Goal: Task Accomplishment & Management: Use online tool/utility

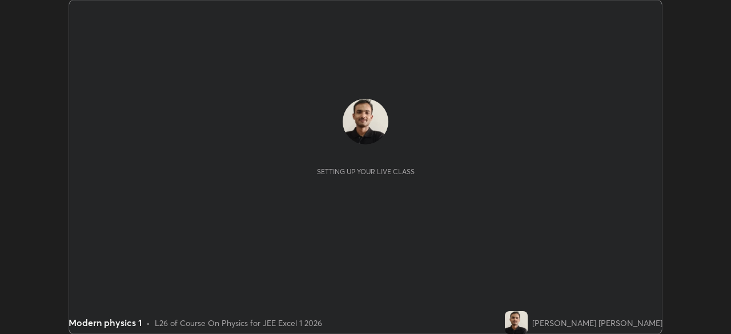
scroll to position [334, 730]
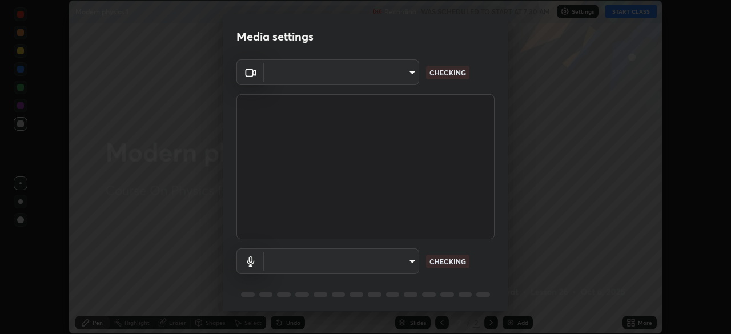
type input "05e465ff83a2709560b00517cc20afcec0d8c6759013130505a18faaf77a7109"
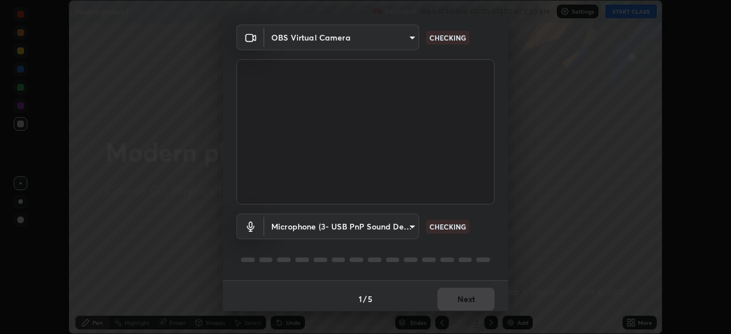
scroll to position [41, 0]
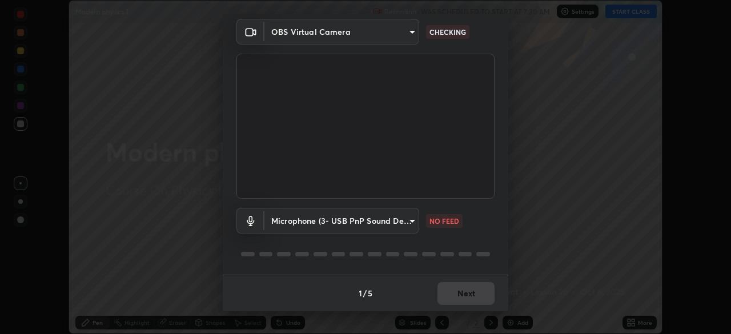
click at [409, 223] on body "Erase all Modern physics 1 Recording WAS SCHEDULED TO START AT 7:30 AM Settings…" at bounding box center [365, 167] width 731 height 334
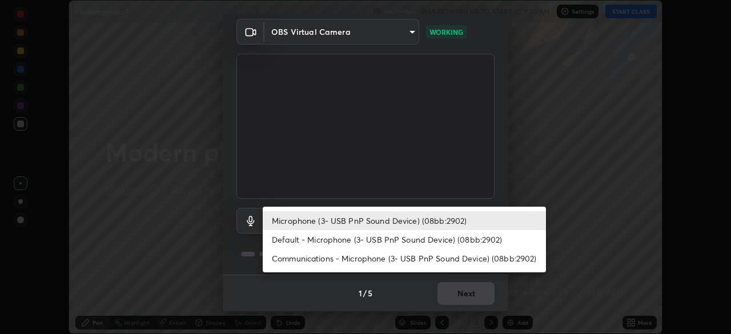
click at [368, 259] on li "Communications - Microphone (3- USB PnP Sound Device) (08bb:2902)" at bounding box center [404, 258] width 283 height 19
type input "communications"
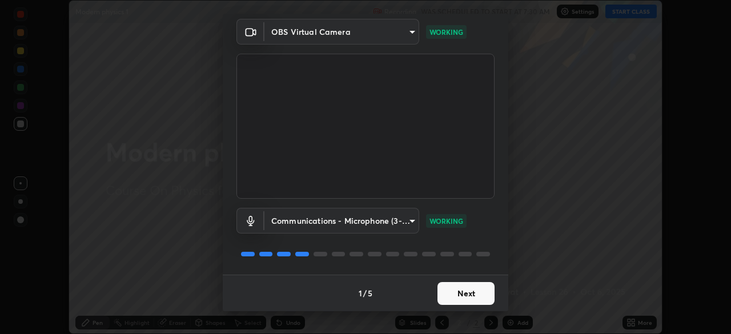
click at [465, 295] on button "Next" at bounding box center [465, 293] width 57 height 23
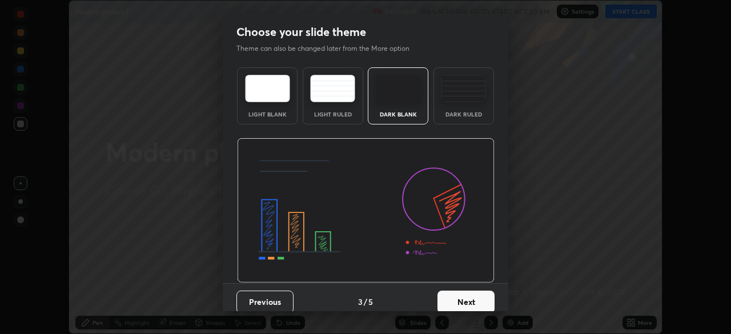
click at [461, 294] on button "Next" at bounding box center [465, 302] width 57 height 23
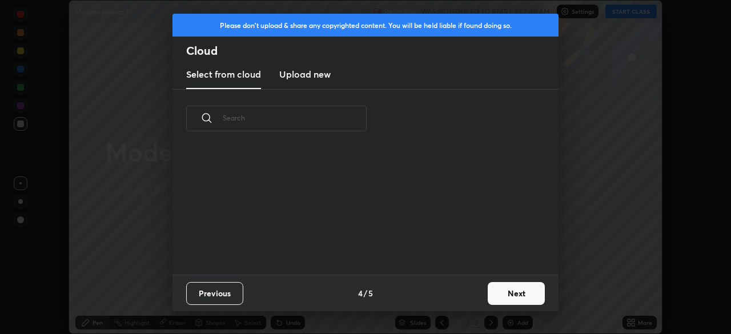
click at [462, 290] on div "Previous 4 / 5 Next" at bounding box center [365, 293] width 386 height 37
click at [460, 295] on div "Previous 4 / 5 Next" at bounding box center [365, 293] width 386 height 37
click at [507, 290] on button "Next" at bounding box center [516, 293] width 57 height 23
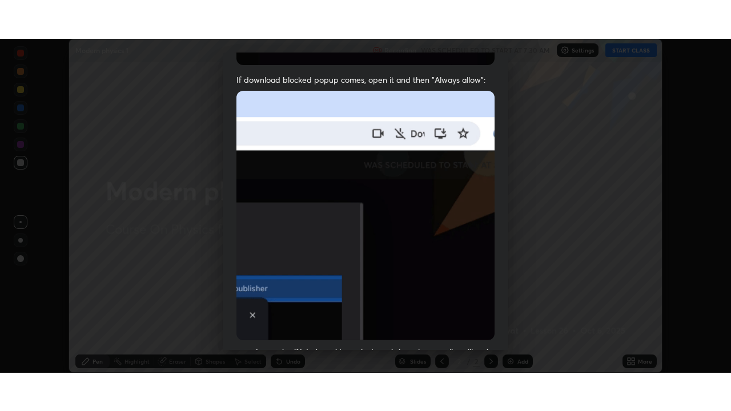
scroll to position [274, 0]
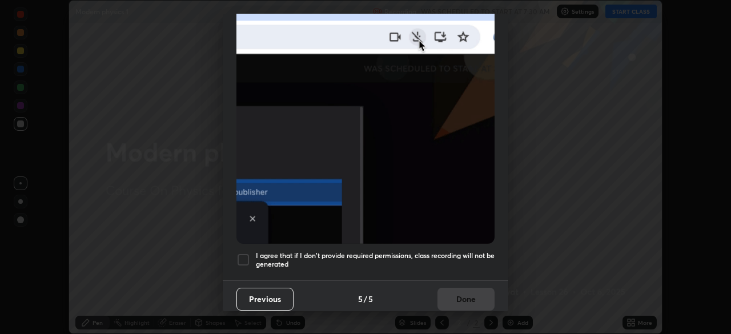
click at [244, 258] on div at bounding box center [243, 260] width 14 height 14
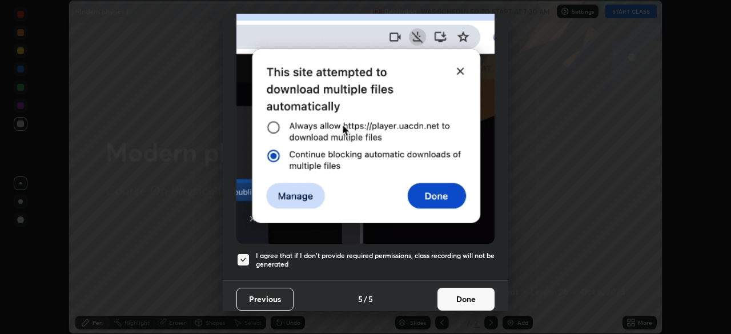
click at [459, 289] on button "Done" at bounding box center [465, 299] width 57 height 23
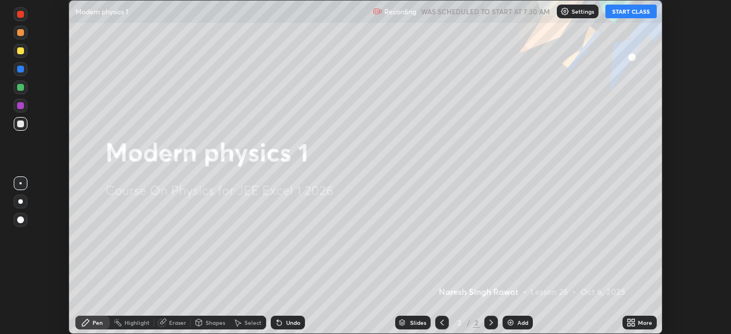
click at [629, 320] on icon at bounding box center [629, 320] width 3 height 3
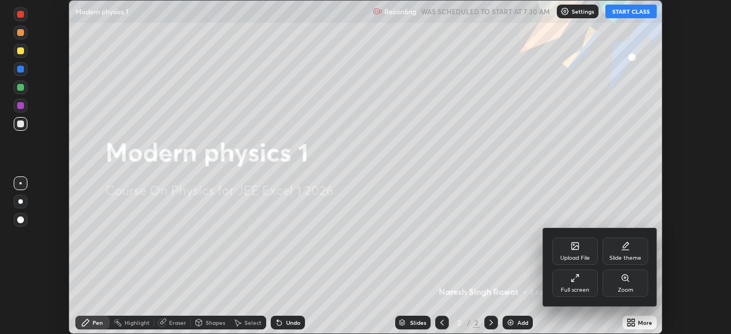
click at [576, 284] on div "Full screen" at bounding box center [575, 283] width 46 height 27
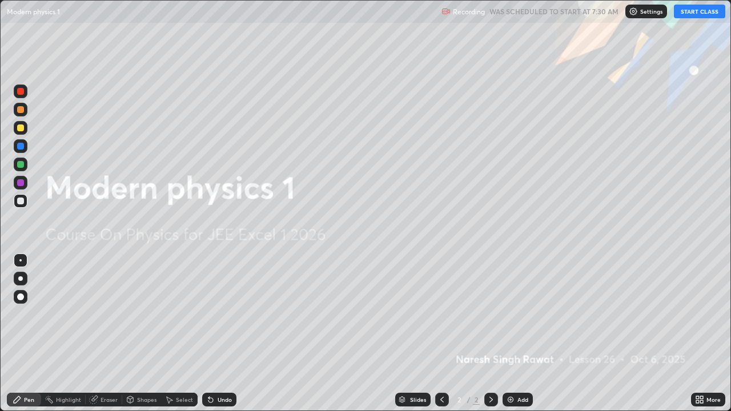
scroll to position [411, 731]
click at [697, 333] on icon at bounding box center [697, 397] width 3 height 3
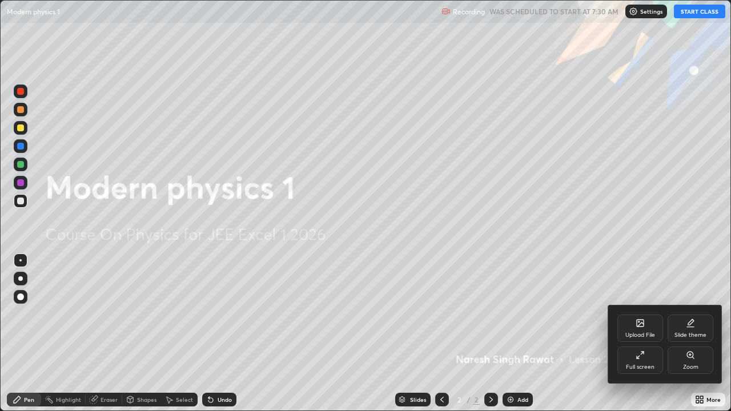
click at [697, 328] on div "Slide theme" at bounding box center [691, 328] width 46 height 27
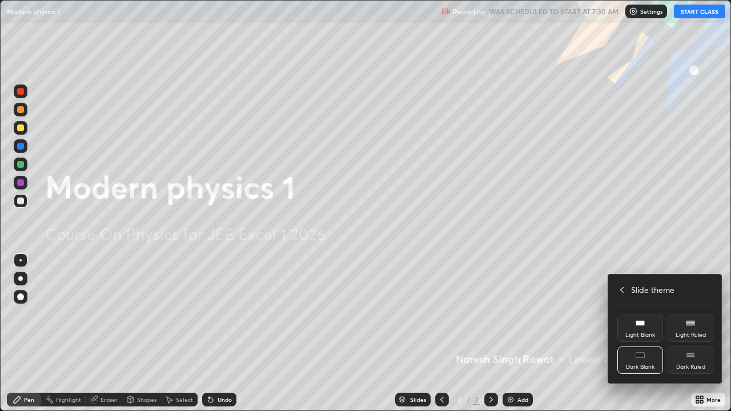
click at [704, 333] on div "Dark Ruled" at bounding box center [690, 367] width 29 height 6
click at [686, 333] on rect at bounding box center [690, 355] width 9 height 5
click at [622, 290] on icon at bounding box center [621, 290] width 9 height 9
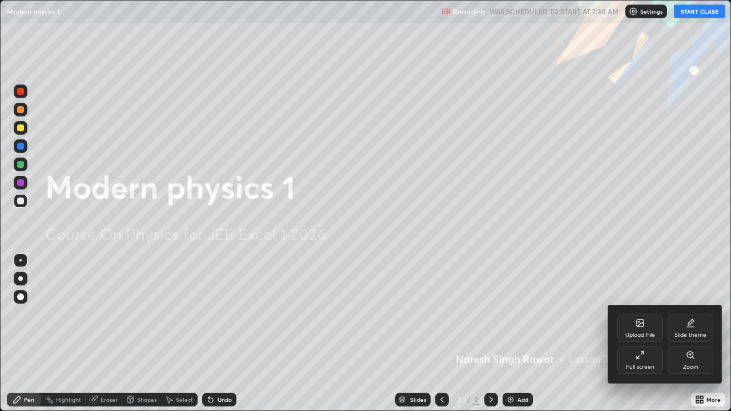
click at [630, 252] on div at bounding box center [365, 205] width 731 height 411
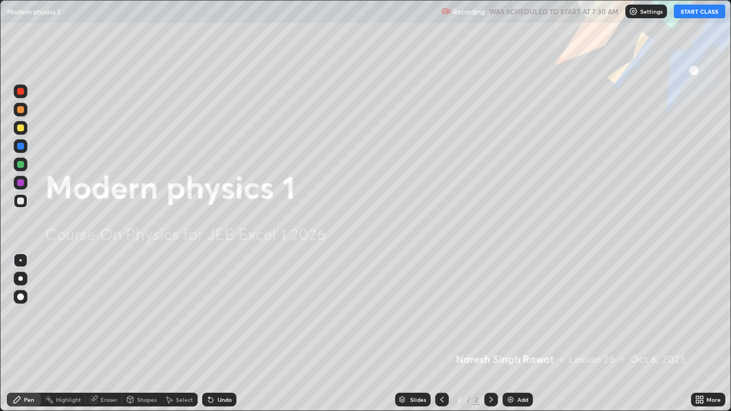
click at [696, 11] on button "START CLASS" at bounding box center [699, 12] width 51 height 14
click at [511, 333] on img at bounding box center [510, 399] width 9 height 9
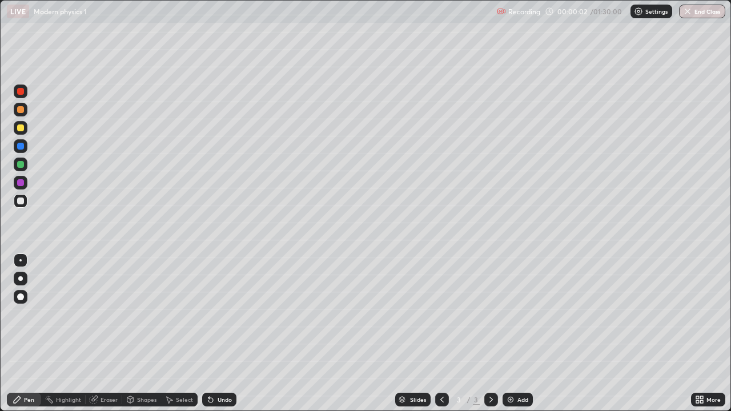
click at [20, 110] on div at bounding box center [20, 109] width 7 height 7
click at [20, 162] on div at bounding box center [20, 164] width 7 height 7
click at [23, 333] on div "Pen" at bounding box center [24, 400] width 34 height 14
click at [172, 333] on icon at bounding box center [168, 399] width 9 height 9
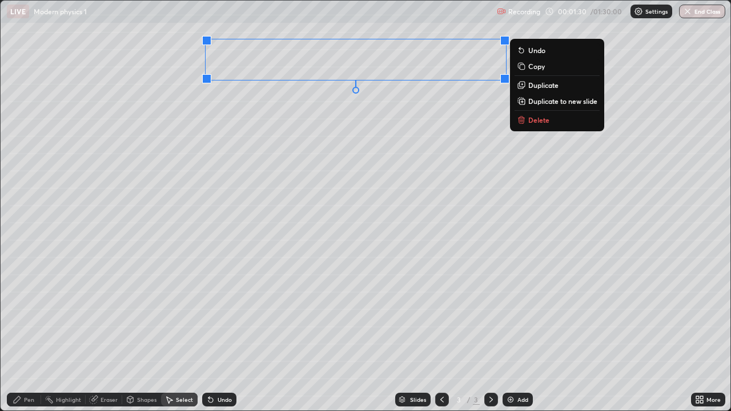
click at [340, 160] on div "0 ° Undo Copy Duplicate Duplicate to new slide Delete" at bounding box center [366, 206] width 730 height 410
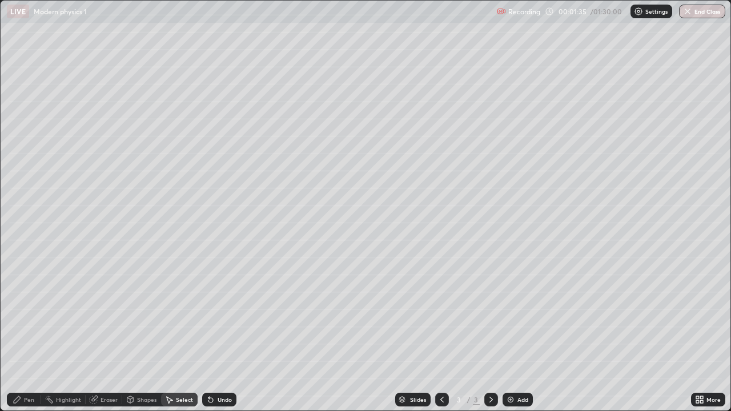
click at [23, 333] on div "Pen" at bounding box center [24, 400] width 34 height 14
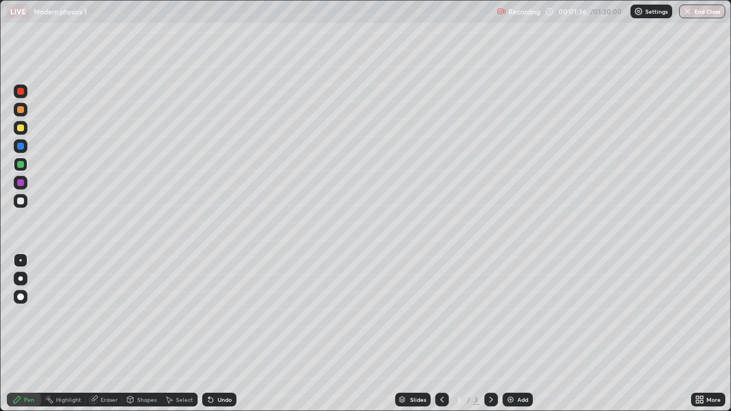
click at [20, 202] on div at bounding box center [20, 201] width 7 height 7
click at [20, 108] on div at bounding box center [20, 109] width 7 height 7
click at [214, 333] on div "Undo" at bounding box center [219, 400] width 34 height 14
click at [208, 333] on icon at bounding box center [210, 400] width 5 height 5
click at [209, 333] on icon at bounding box center [210, 400] width 5 height 5
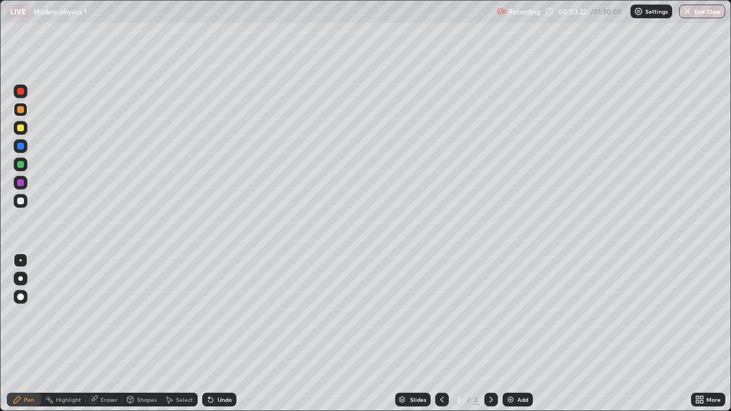
click at [18, 128] on div at bounding box center [20, 127] width 7 height 7
click at [18, 108] on div at bounding box center [20, 109] width 7 height 7
click at [21, 163] on div at bounding box center [20, 164] width 7 height 7
click at [490, 333] on icon at bounding box center [491, 399] width 9 height 9
click at [510, 333] on img at bounding box center [510, 399] width 9 height 9
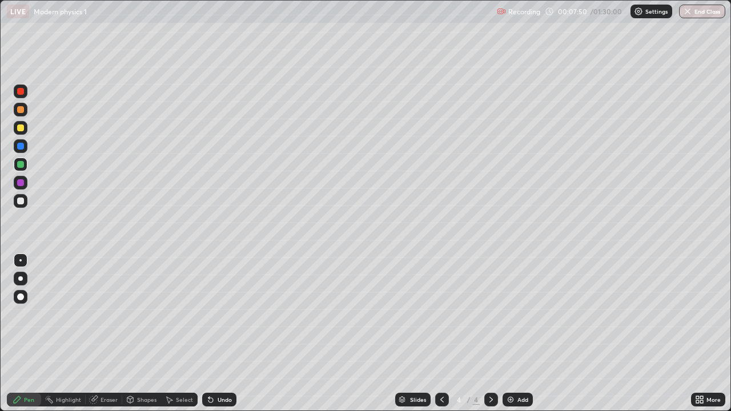
click at [23, 107] on div at bounding box center [20, 109] width 7 height 7
click at [176, 333] on div "Select" at bounding box center [179, 400] width 37 height 14
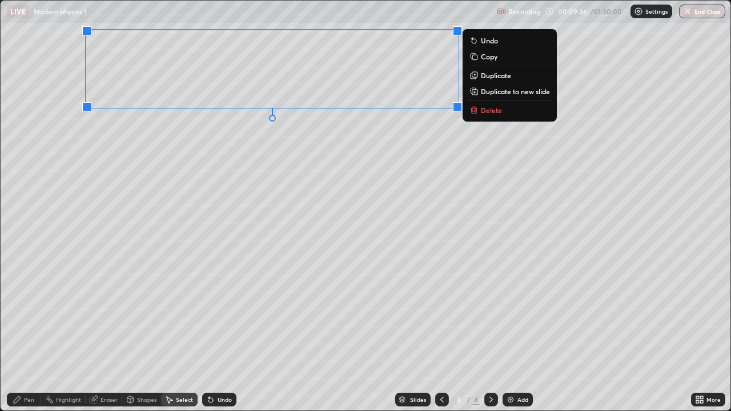
click at [266, 165] on div "0 ° Undo Copy Duplicate Duplicate to new slide Delete" at bounding box center [366, 206] width 730 height 410
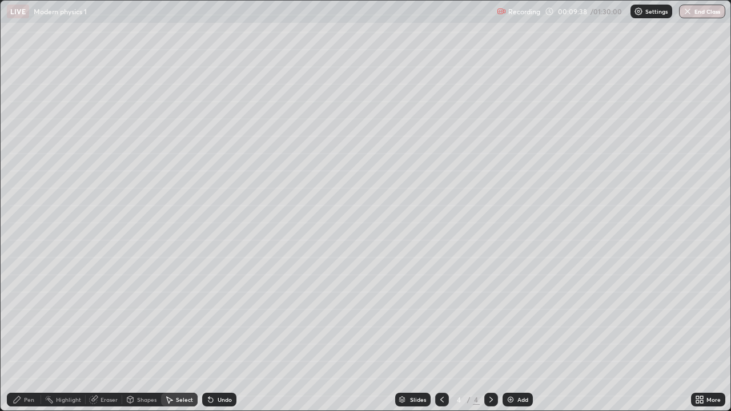
click at [19, 333] on icon at bounding box center [17, 399] width 7 height 7
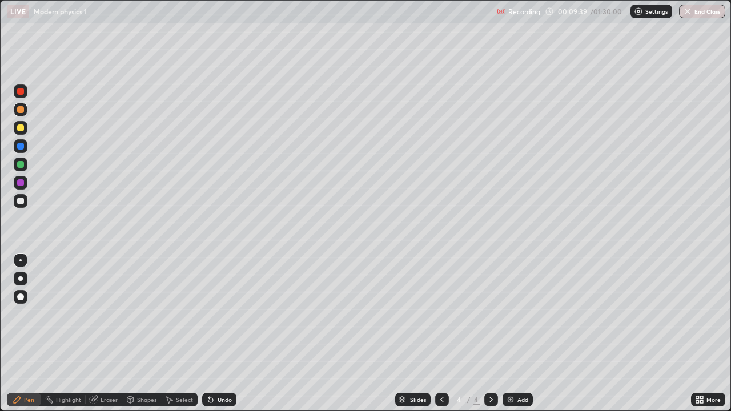
click at [20, 201] on div at bounding box center [20, 201] width 7 height 7
click at [132, 333] on icon at bounding box center [130, 399] width 6 height 7
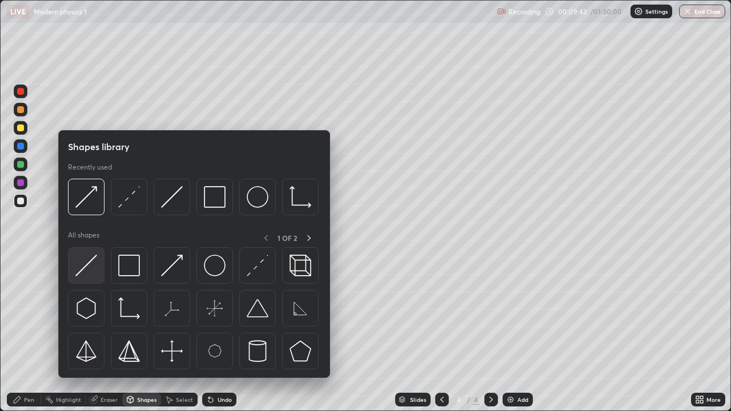
click at [86, 266] on img at bounding box center [86, 266] width 22 height 22
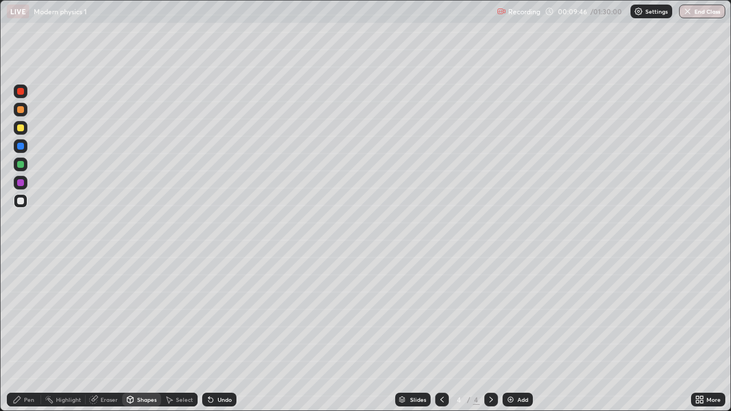
click at [18, 333] on div "Pen" at bounding box center [24, 400] width 34 height 14
click at [21, 167] on div at bounding box center [20, 164] width 7 height 7
click at [22, 129] on div at bounding box center [20, 127] width 7 height 7
click at [18, 333] on icon at bounding box center [17, 399] width 7 height 7
click at [18, 112] on div at bounding box center [20, 109] width 7 height 7
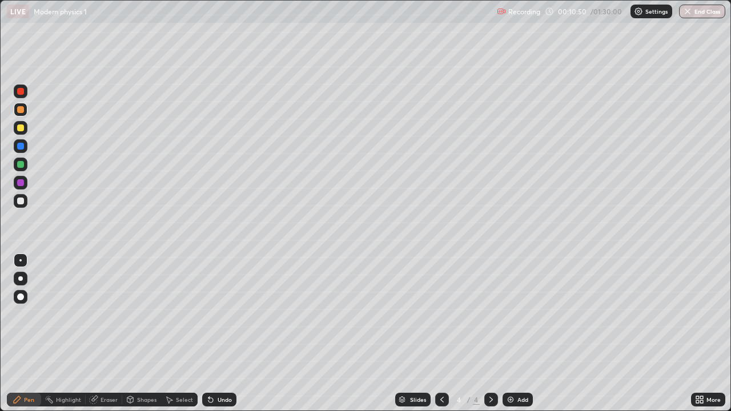
click at [137, 333] on div "Shapes" at bounding box center [146, 400] width 19 height 6
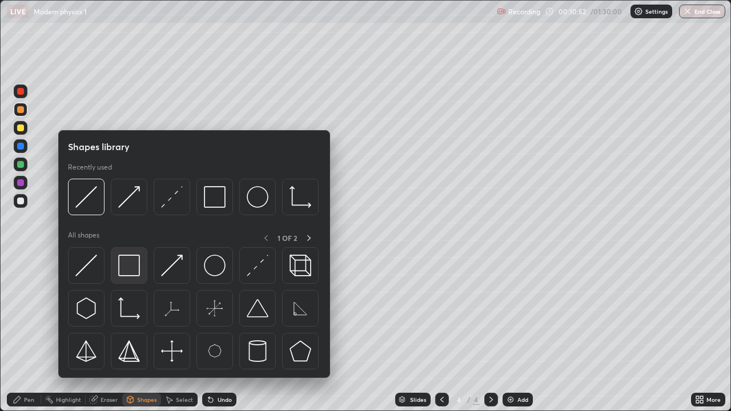
click at [128, 274] on img at bounding box center [129, 266] width 22 height 22
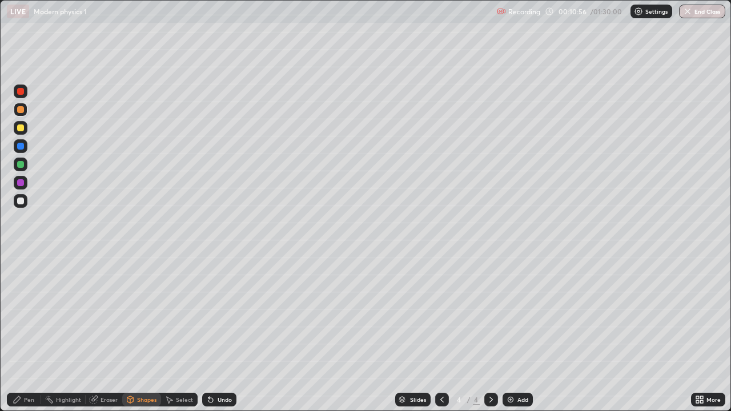
click at [101, 333] on div "Eraser" at bounding box center [109, 400] width 17 height 6
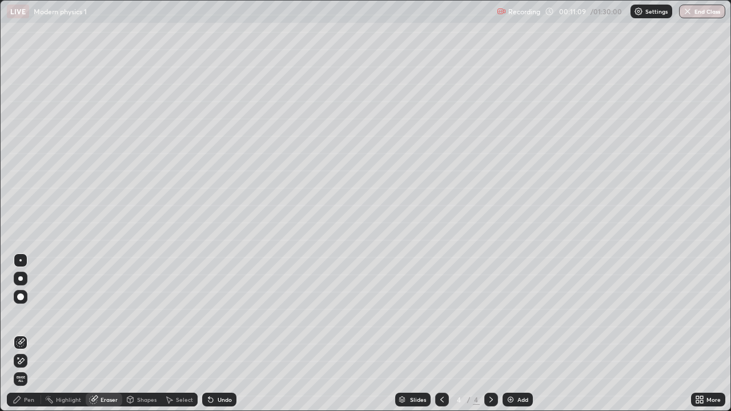
click at [138, 333] on div "Shapes" at bounding box center [146, 400] width 19 height 6
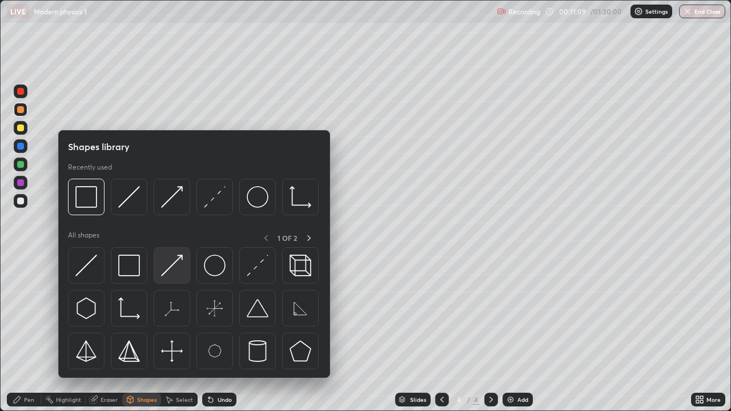
click at [170, 266] on img at bounding box center [172, 266] width 22 height 22
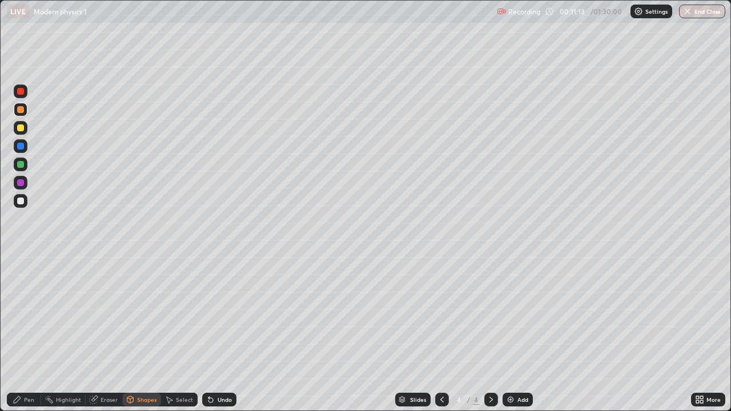
click at [27, 333] on div "Pen" at bounding box center [29, 400] width 10 height 6
click at [26, 203] on div at bounding box center [21, 201] width 14 height 14
click at [139, 333] on div "Shapes" at bounding box center [146, 400] width 19 height 6
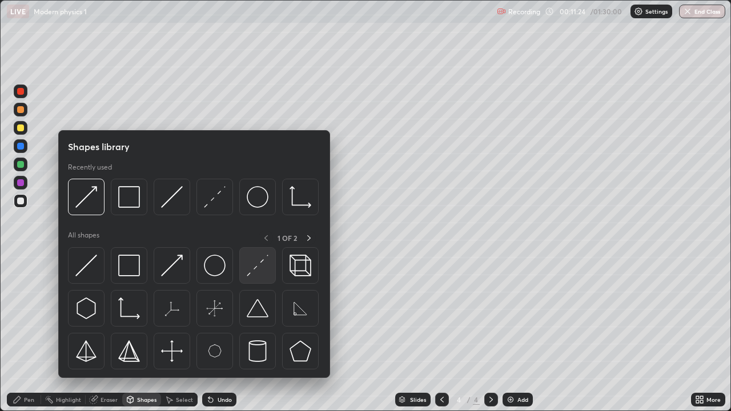
click at [257, 272] on img at bounding box center [258, 266] width 22 height 22
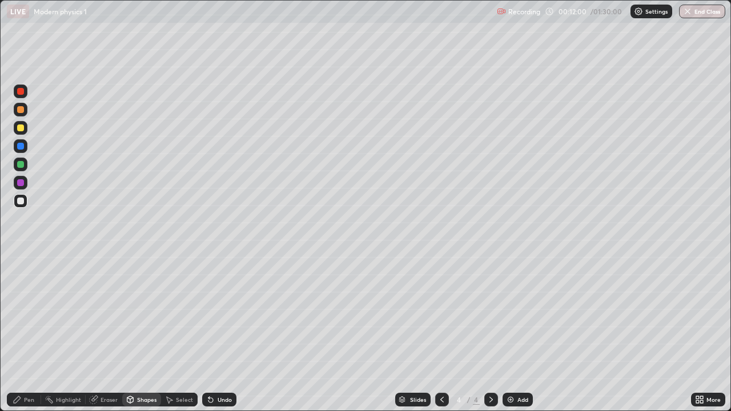
click at [147, 333] on div "Shapes" at bounding box center [146, 400] width 19 height 6
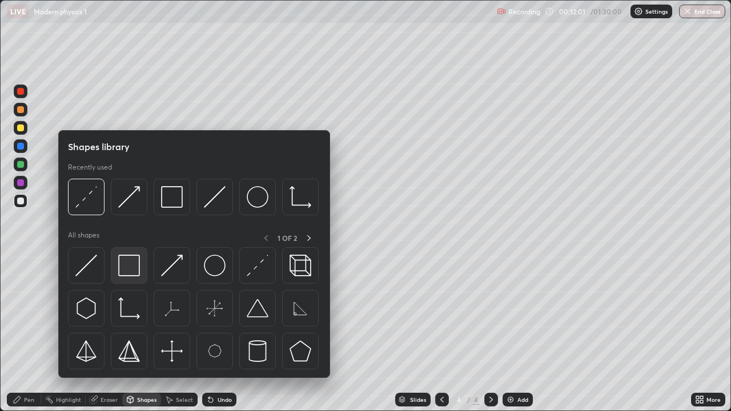
click at [129, 263] on img at bounding box center [129, 266] width 22 height 22
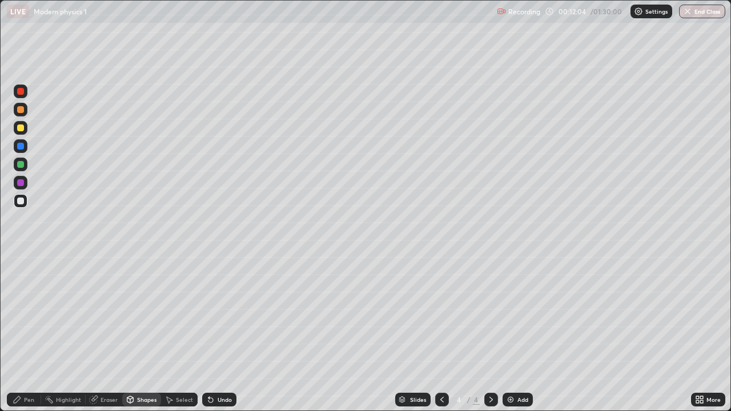
click at [99, 333] on div "Eraser" at bounding box center [104, 400] width 37 height 14
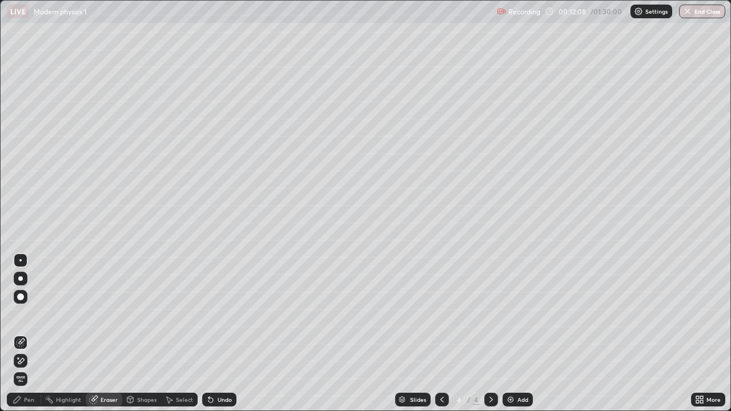
click at [24, 333] on div "Pen" at bounding box center [29, 400] width 10 height 6
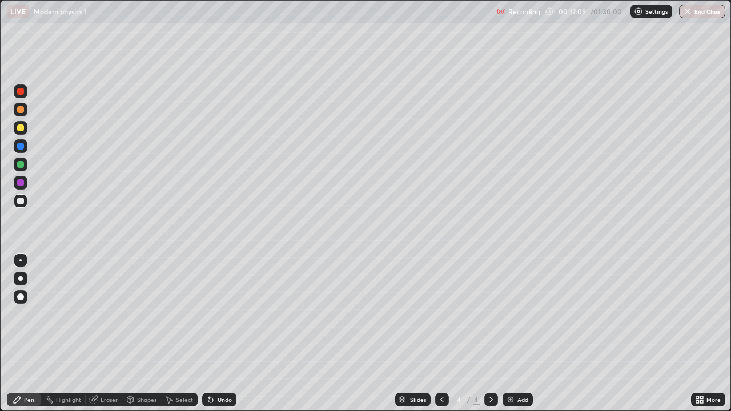
click at [21, 112] on div at bounding box center [20, 109] width 7 height 7
click at [220, 333] on div "Undo" at bounding box center [225, 400] width 14 height 6
click at [218, 333] on div "Undo" at bounding box center [225, 400] width 14 height 6
click at [19, 147] on div at bounding box center [20, 146] width 7 height 7
click at [131, 333] on icon at bounding box center [130, 399] width 6 height 7
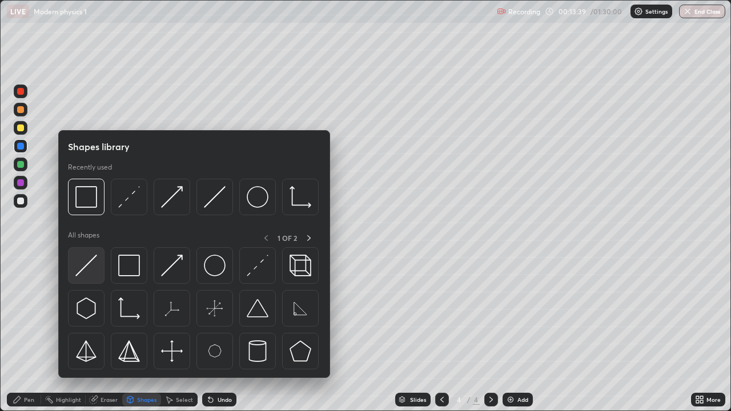
click at [90, 266] on img at bounding box center [86, 266] width 22 height 22
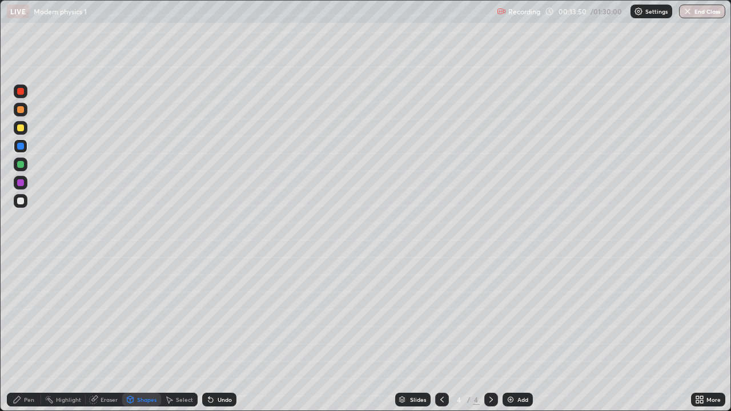
click at [18, 333] on icon at bounding box center [17, 399] width 7 height 7
click at [21, 200] on div at bounding box center [20, 201] width 7 height 7
click at [94, 333] on icon at bounding box center [94, 399] width 6 height 6
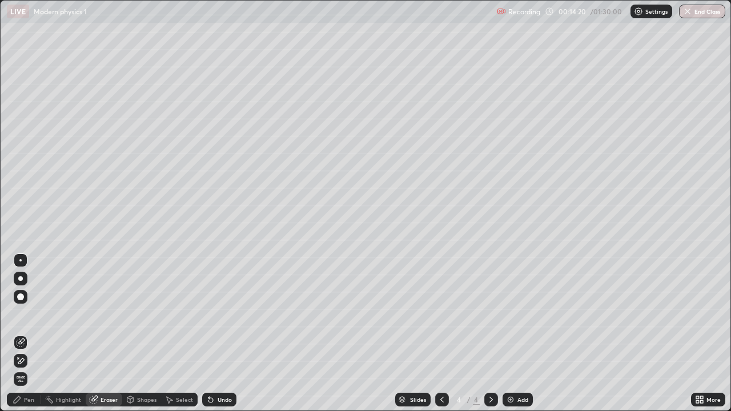
click at [17, 333] on icon at bounding box center [17, 399] width 7 height 7
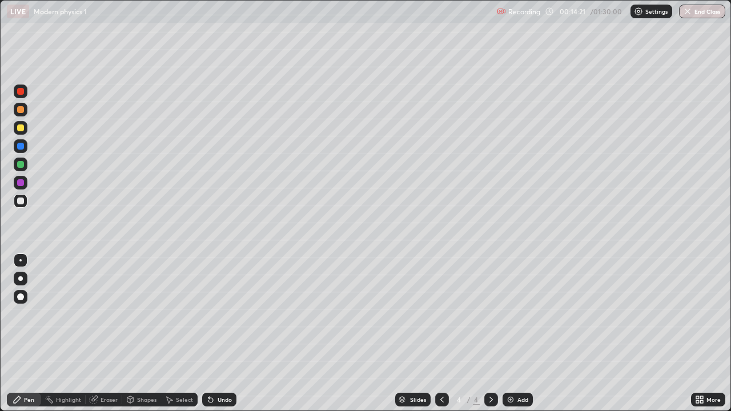
click at [19, 333] on icon at bounding box center [17, 399] width 7 height 7
click at [21, 166] on div at bounding box center [20, 164] width 7 height 7
click at [214, 333] on div "Undo" at bounding box center [219, 400] width 34 height 14
click at [209, 333] on icon at bounding box center [210, 400] width 5 height 5
click at [21, 203] on div at bounding box center [20, 201] width 7 height 7
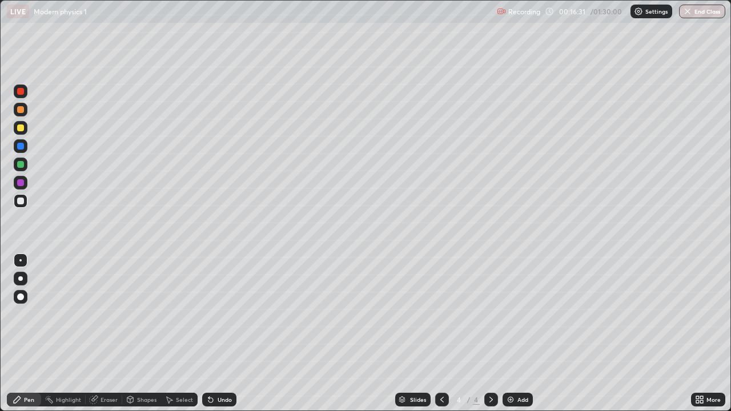
click at [20, 112] on div at bounding box center [20, 109] width 7 height 7
click at [509, 333] on img at bounding box center [510, 399] width 9 height 9
click at [22, 203] on div at bounding box center [20, 201] width 7 height 7
click at [20, 127] on div at bounding box center [20, 127] width 7 height 7
click at [223, 333] on div "Undo" at bounding box center [225, 400] width 14 height 6
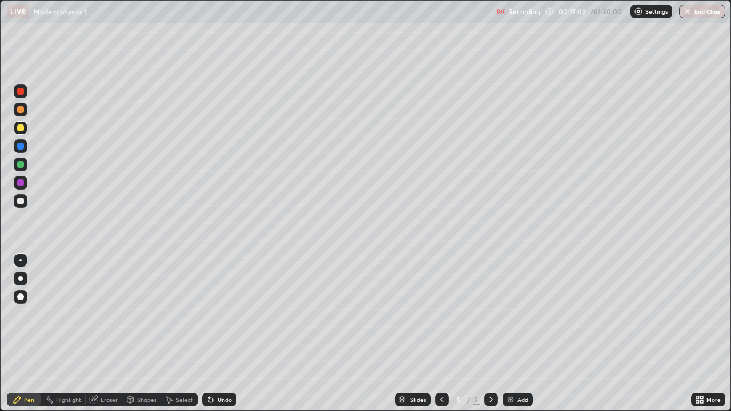
click at [23, 202] on div at bounding box center [20, 201] width 7 height 7
click at [20, 108] on div at bounding box center [20, 109] width 7 height 7
click at [21, 166] on div at bounding box center [20, 164] width 7 height 7
click at [23, 333] on div "Pen" at bounding box center [24, 399] width 34 height 23
click at [22, 111] on div at bounding box center [20, 109] width 7 height 7
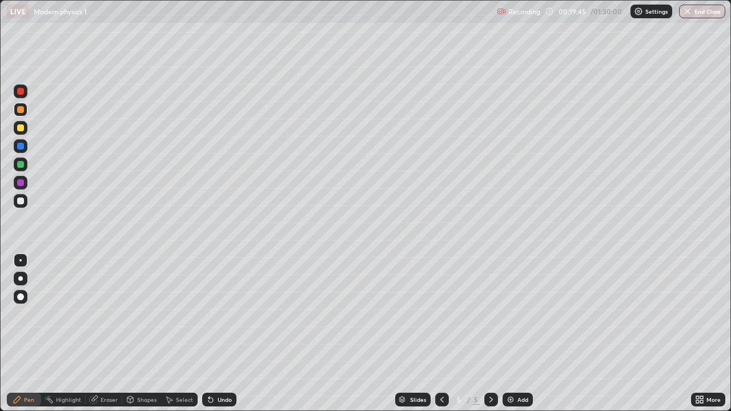
click at [19, 164] on div at bounding box center [20, 164] width 7 height 7
click at [19, 198] on div at bounding box center [20, 201] width 7 height 7
click at [19, 114] on div at bounding box center [21, 110] width 14 height 14
click at [19, 164] on div at bounding box center [20, 164] width 7 height 7
click at [19, 126] on div at bounding box center [20, 127] width 7 height 7
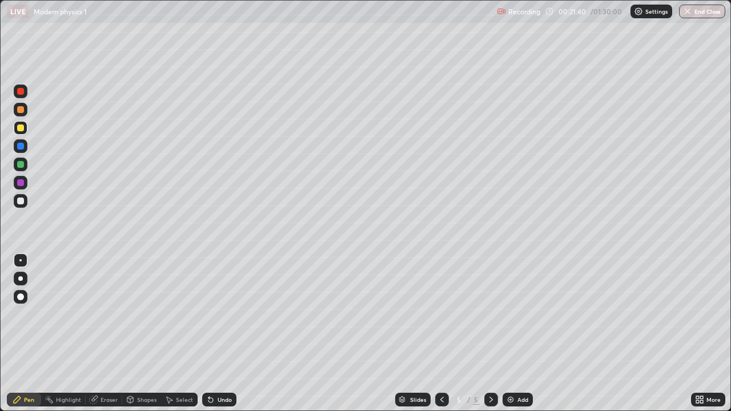
click at [490, 333] on icon at bounding box center [491, 399] width 9 height 9
click at [512, 333] on img at bounding box center [510, 399] width 9 height 9
click at [142, 333] on div "Shapes" at bounding box center [146, 400] width 19 height 6
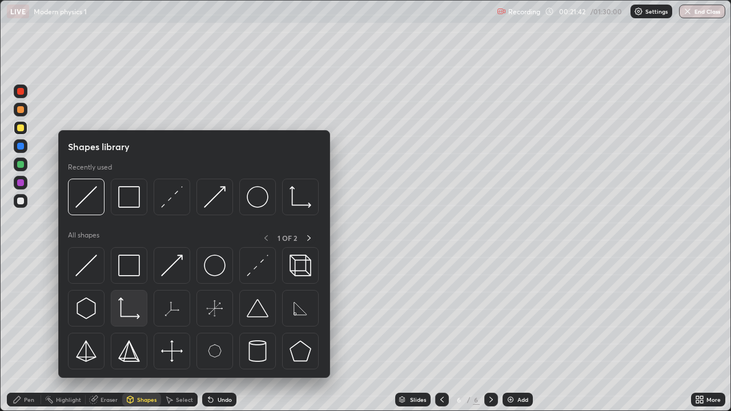
click at [126, 307] on img at bounding box center [129, 309] width 22 height 22
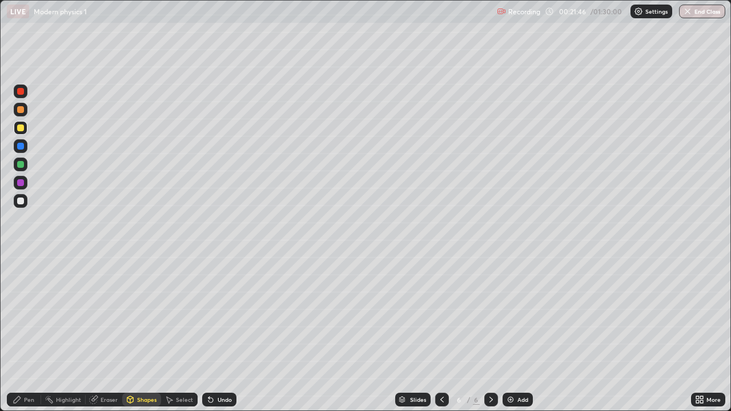
click at [22, 333] on div "Pen" at bounding box center [24, 400] width 34 height 14
click at [19, 202] on div at bounding box center [20, 201] width 7 height 7
click at [21, 109] on div at bounding box center [20, 109] width 7 height 7
click at [21, 128] on div at bounding box center [20, 127] width 7 height 7
click at [19, 109] on div at bounding box center [20, 109] width 7 height 7
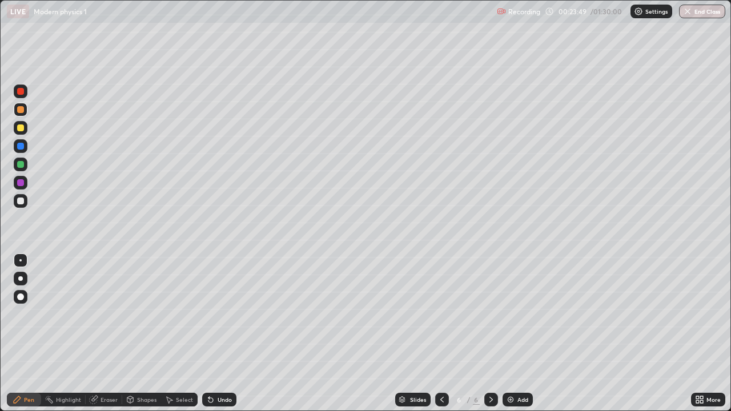
click at [492, 333] on icon at bounding box center [491, 399] width 9 height 9
click at [508, 333] on img at bounding box center [510, 399] width 9 height 9
click at [440, 333] on icon at bounding box center [441, 400] width 3 height 6
click at [110, 333] on div "Eraser" at bounding box center [109, 400] width 17 height 6
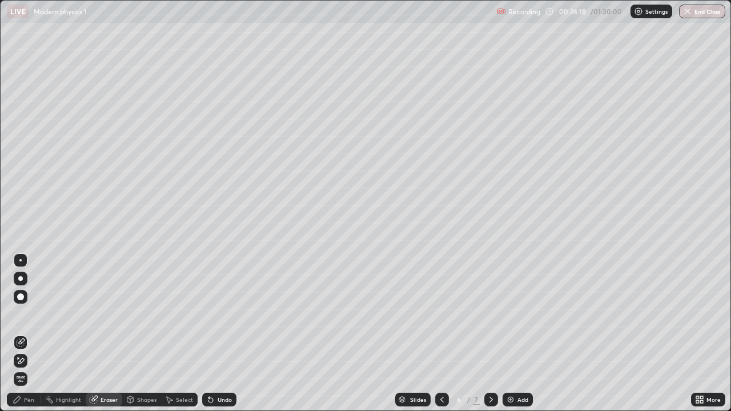
click at [27, 333] on div "Pen" at bounding box center [29, 400] width 10 height 6
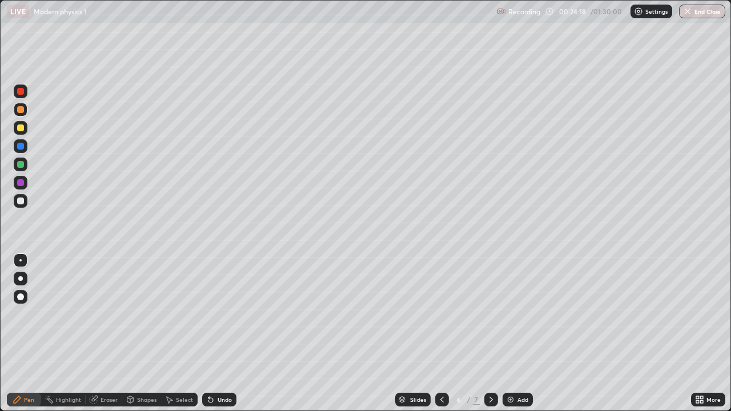
click at [17, 333] on icon at bounding box center [17, 399] width 7 height 7
click at [489, 333] on icon at bounding box center [491, 399] width 9 height 9
click at [18, 129] on div at bounding box center [20, 127] width 7 height 7
click at [140, 333] on div "Shapes" at bounding box center [146, 400] width 19 height 6
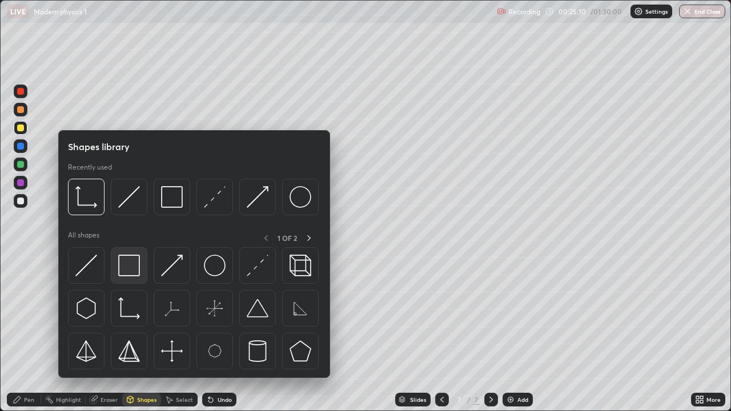
click at [129, 270] on img at bounding box center [129, 266] width 22 height 22
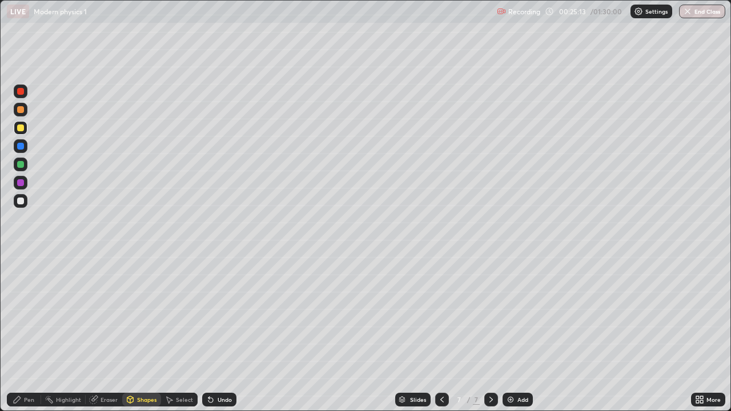
click at [25, 333] on div "Pen" at bounding box center [24, 400] width 34 height 14
click at [22, 202] on div at bounding box center [20, 201] width 7 height 7
click at [22, 164] on div at bounding box center [20, 164] width 7 height 7
click at [26, 333] on div "Pen" at bounding box center [24, 400] width 34 height 14
click at [0, 68] on div "Setting up your live class" at bounding box center [365, 205] width 731 height 411
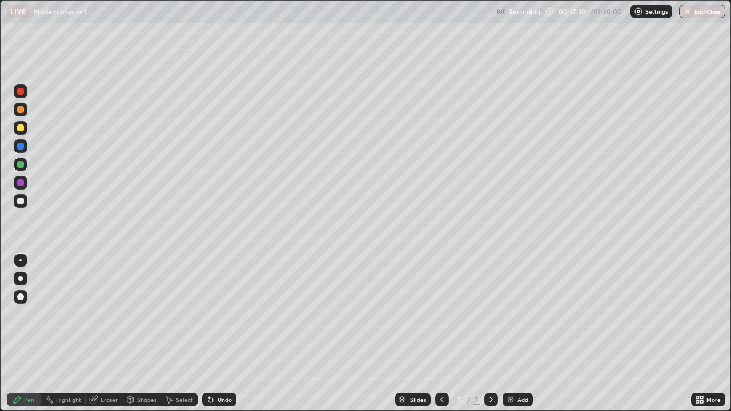
click at [136, 333] on div "Shapes" at bounding box center [141, 400] width 39 height 14
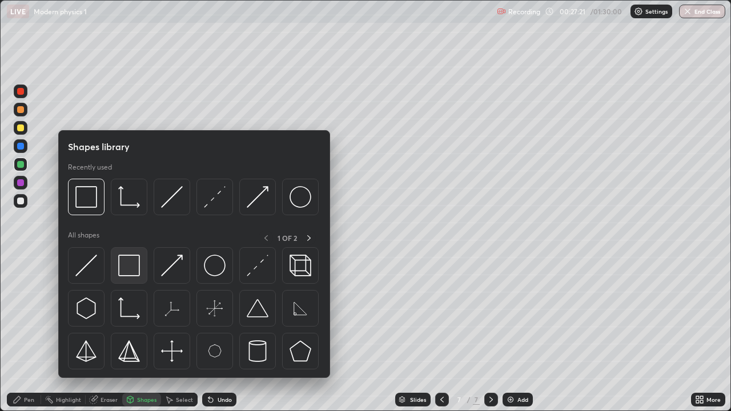
click at [132, 272] on img at bounding box center [129, 266] width 22 height 22
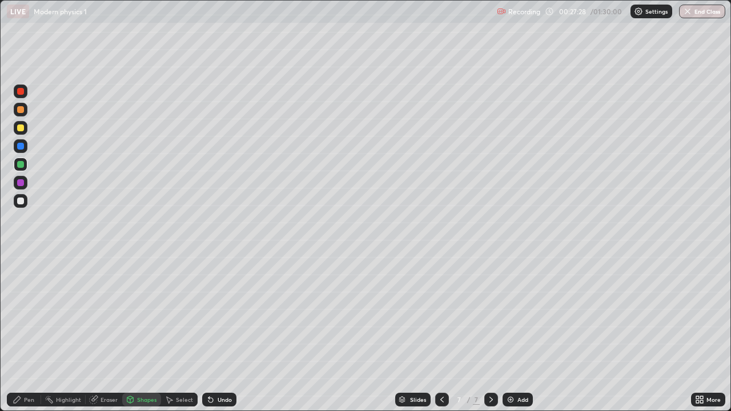
click at [129, 333] on icon at bounding box center [130, 399] width 6 height 2
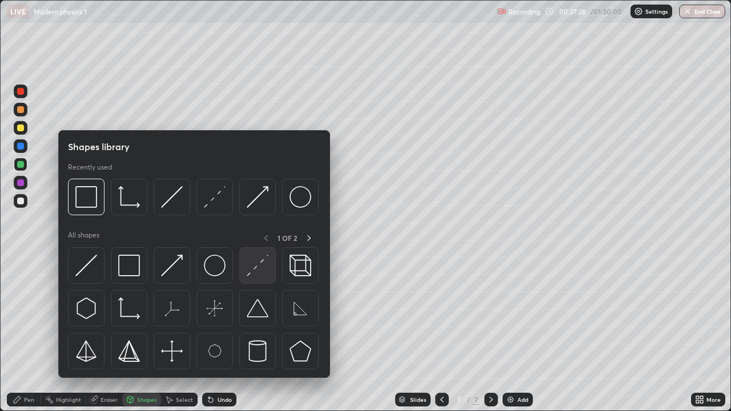
click at [252, 269] on img at bounding box center [258, 266] width 22 height 22
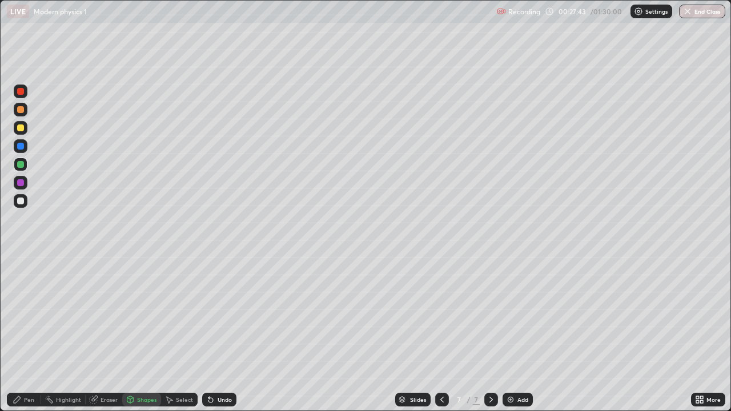
click at [18, 109] on div at bounding box center [20, 109] width 7 height 7
click at [21, 333] on icon at bounding box center [17, 399] width 9 height 9
click at [142, 333] on div "Shapes" at bounding box center [146, 400] width 19 height 6
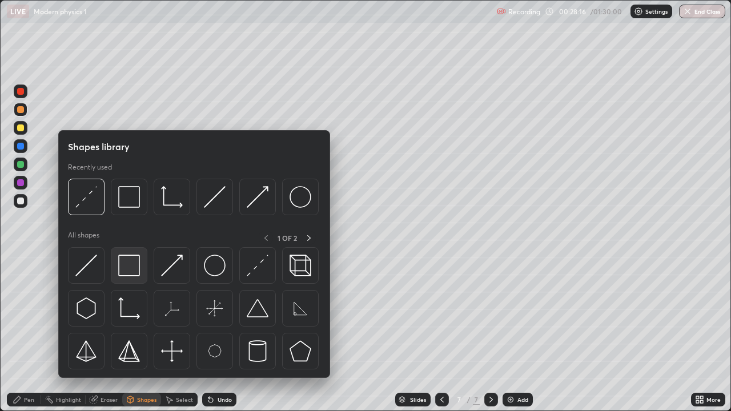
click at [124, 272] on img at bounding box center [129, 266] width 22 height 22
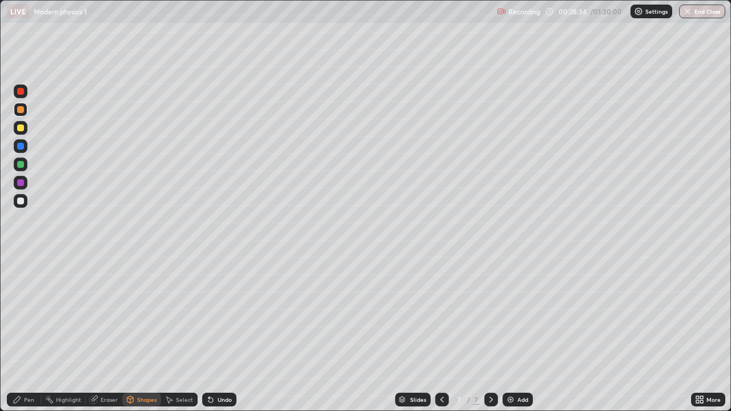
click at [20, 333] on icon at bounding box center [17, 399] width 7 height 7
click at [21, 200] on div at bounding box center [20, 201] width 7 height 7
click at [21, 110] on div at bounding box center [20, 109] width 7 height 7
click at [220, 333] on div "Undo" at bounding box center [225, 400] width 14 height 6
click at [222, 333] on div "Undo" at bounding box center [225, 400] width 14 height 6
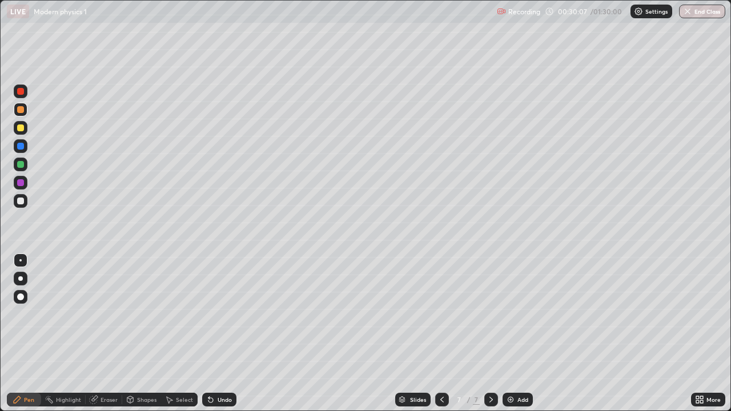
click at [142, 333] on div "Shapes" at bounding box center [146, 400] width 19 height 6
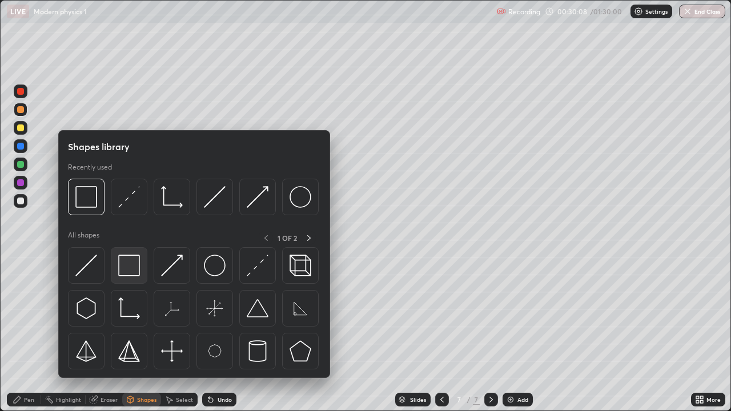
click at [127, 269] on img at bounding box center [129, 266] width 22 height 22
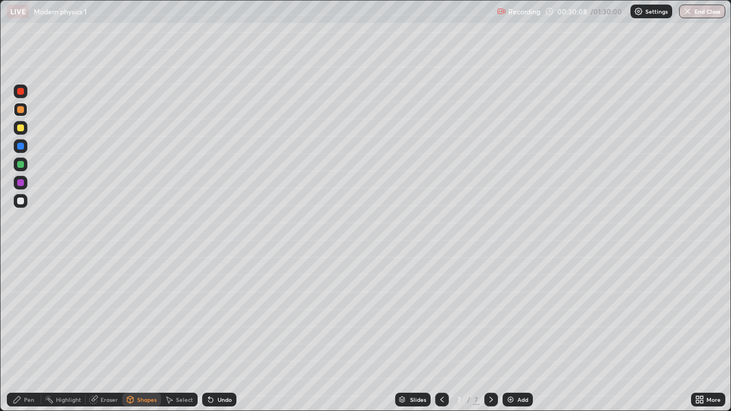
click at [22, 199] on div at bounding box center [20, 201] width 7 height 7
click at [22, 333] on div "Pen" at bounding box center [24, 400] width 34 height 14
click at [22, 167] on div at bounding box center [20, 164] width 7 height 7
click at [490, 333] on icon at bounding box center [491, 399] width 9 height 9
click at [509, 333] on img at bounding box center [510, 399] width 9 height 9
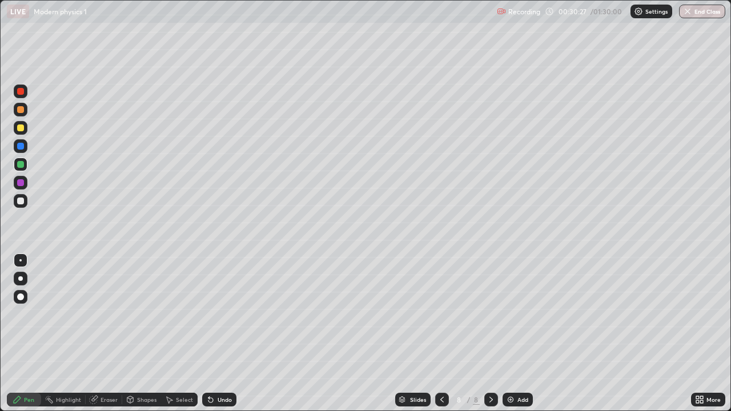
click at [19, 109] on div at bounding box center [20, 109] width 7 height 7
click at [440, 333] on icon at bounding box center [441, 399] width 9 height 9
click at [489, 333] on icon at bounding box center [491, 399] width 9 height 9
click at [21, 166] on div at bounding box center [20, 164] width 7 height 7
click at [441, 333] on icon at bounding box center [441, 399] width 9 height 9
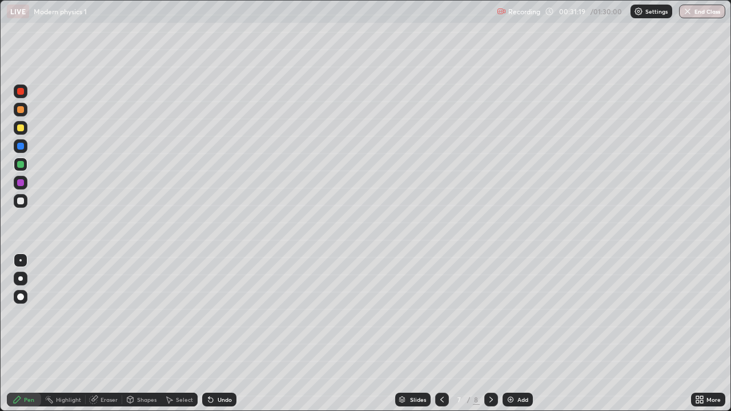
click at [489, 333] on icon at bounding box center [491, 399] width 9 height 9
click at [215, 333] on div "Undo" at bounding box center [219, 400] width 34 height 14
click at [218, 333] on div "Undo" at bounding box center [225, 400] width 14 height 6
click at [18, 108] on div at bounding box center [20, 109] width 7 height 7
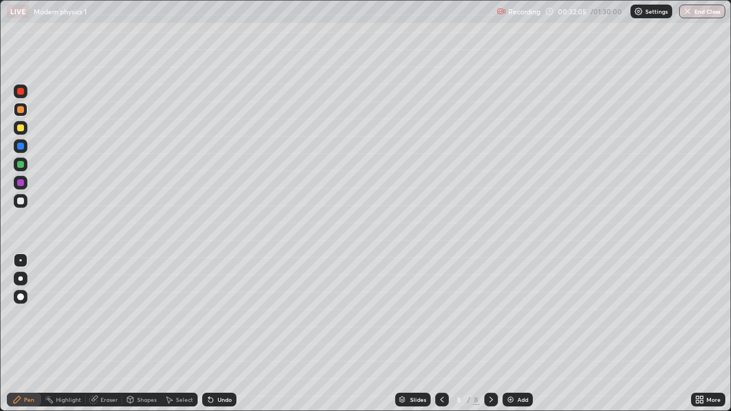
click at [134, 333] on icon at bounding box center [130, 399] width 9 height 9
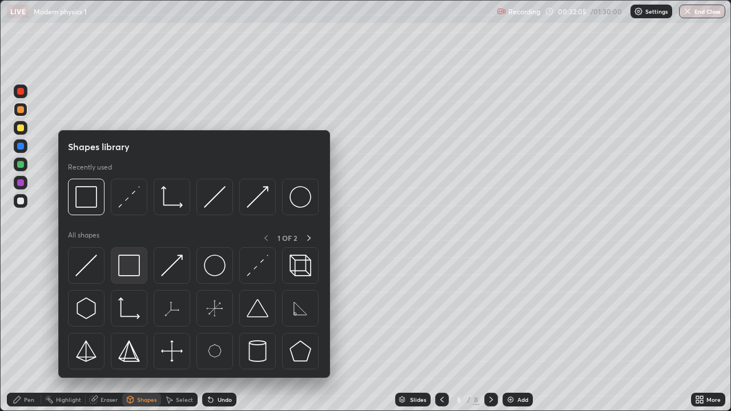
click at [129, 267] on img at bounding box center [129, 266] width 22 height 22
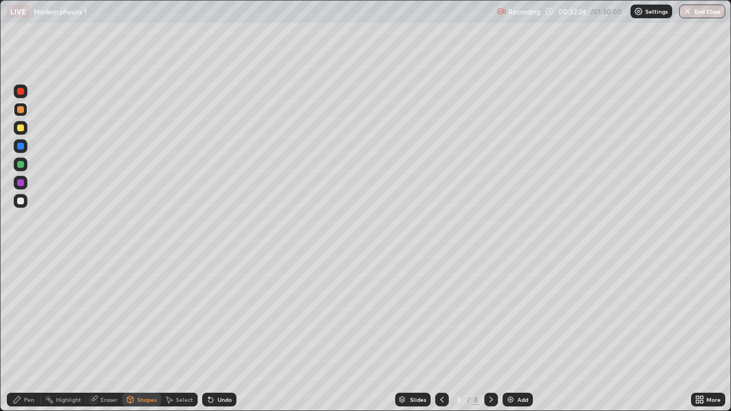
click at [134, 333] on icon at bounding box center [130, 399] width 9 height 9
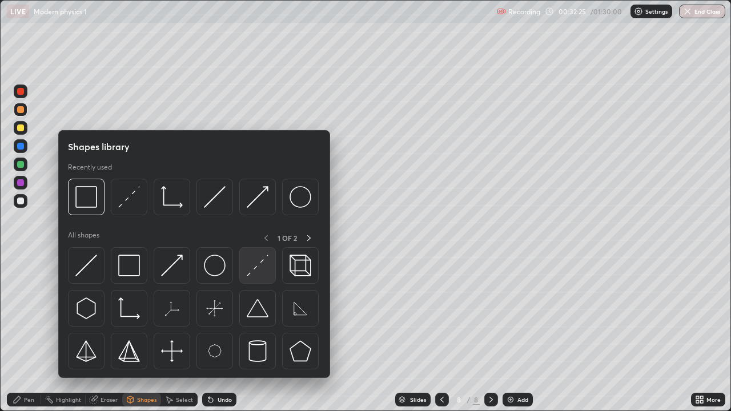
click at [260, 272] on img at bounding box center [258, 266] width 22 height 22
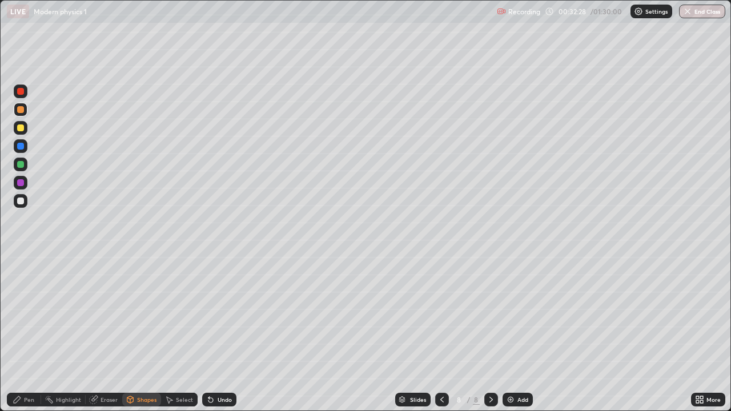
click at [27, 333] on div "Pen" at bounding box center [29, 400] width 10 height 6
click at [21, 201] on div at bounding box center [20, 201] width 7 height 7
click at [224, 333] on div "Undo" at bounding box center [225, 400] width 14 height 6
click at [223, 333] on div "Undo" at bounding box center [225, 400] width 14 height 6
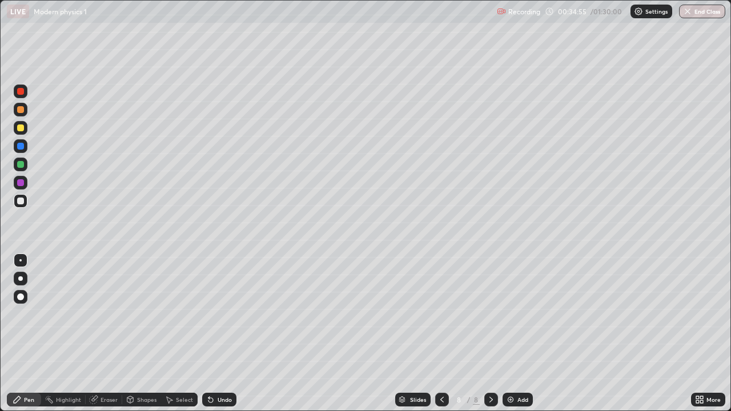
click at [439, 333] on icon at bounding box center [441, 399] width 9 height 9
click at [489, 333] on icon at bounding box center [491, 399] width 9 height 9
click at [491, 333] on icon at bounding box center [491, 399] width 9 height 9
click at [510, 333] on img at bounding box center [510, 399] width 9 height 9
click at [29, 333] on div "Pen" at bounding box center [29, 400] width 10 height 6
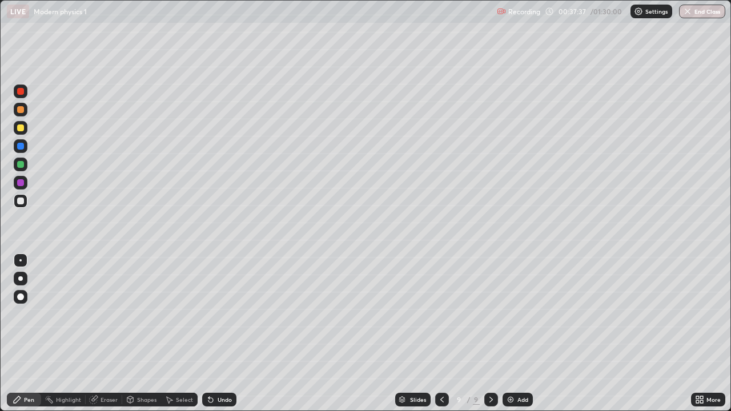
click at [23, 110] on div at bounding box center [20, 109] width 7 height 7
click at [16, 163] on div at bounding box center [21, 165] width 14 height 14
click at [22, 111] on div at bounding box center [20, 109] width 7 height 7
click at [21, 128] on div at bounding box center [20, 127] width 7 height 7
click at [218, 333] on div "Undo" at bounding box center [225, 400] width 14 height 6
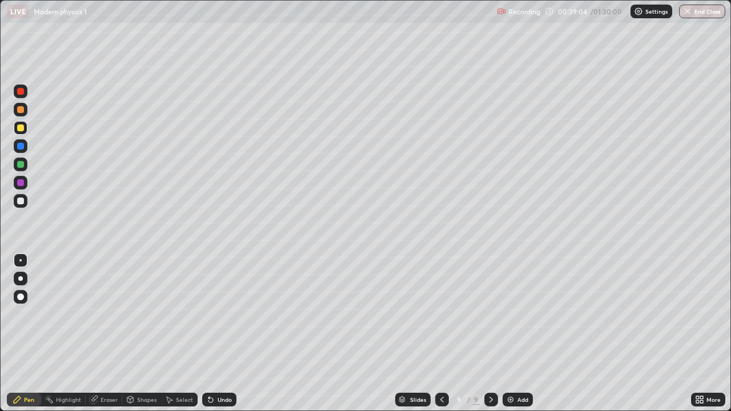
click at [218, 333] on div "Undo" at bounding box center [225, 400] width 14 height 6
click at [21, 112] on div at bounding box center [20, 109] width 7 height 7
click at [21, 200] on div at bounding box center [20, 201] width 7 height 7
click at [21, 166] on div at bounding box center [20, 164] width 7 height 7
click at [215, 333] on div "Undo" at bounding box center [219, 400] width 34 height 14
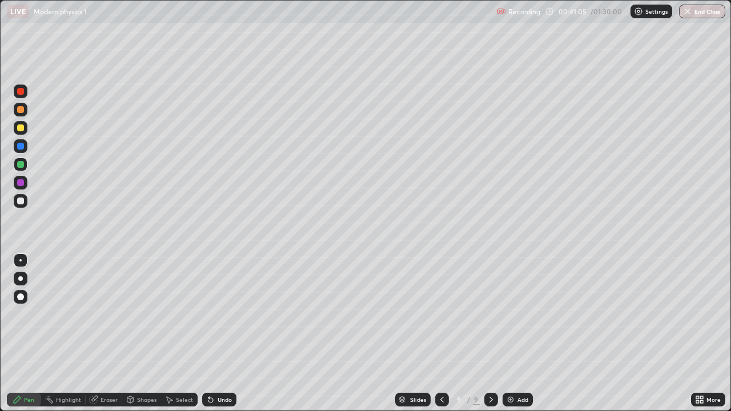
click at [219, 333] on div "Undo" at bounding box center [225, 400] width 14 height 6
click at [20, 110] on div at bounding box center [20, 109] width 7 height 7
click at [22, 127] on div at bounding box center [20, 127] width 7 height 7
click at [491, 333] on icon at bounding box center [491, 399] width 9 height 9
click at [512, 333] on img at bounding box center [510, 399] width 9 height 9
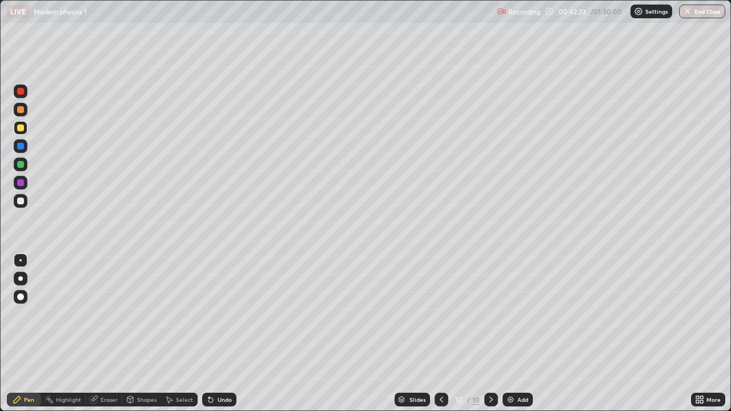
click at [21, 112] on div at bounding box center [20, 109] width 7 height 7
click at [20, 164] on div at bounding box center [20, 164] width 7 height 7
click at [140, 333] on div "Shapes" at bounding box center [146, 400] width 19 height 6
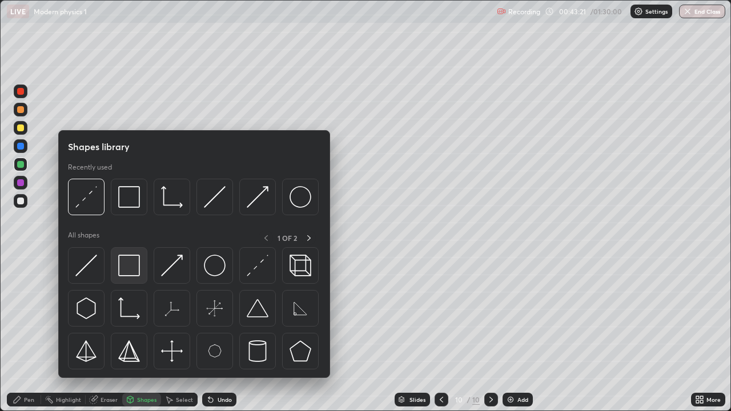
click at [137, 268] on img at bounding box center [129, 266] width 22 height 22
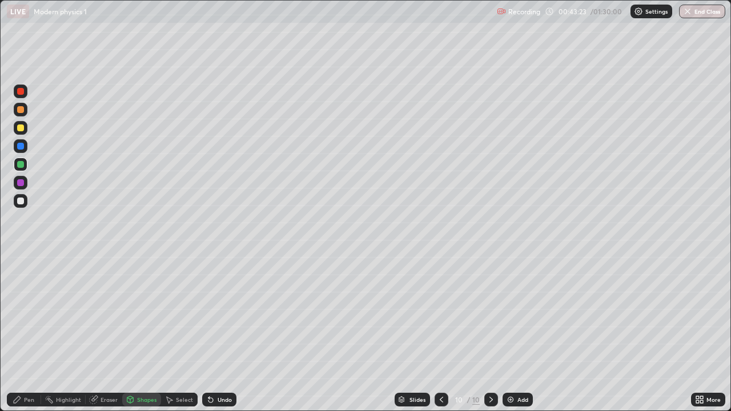
click at [22, 202] on div at bounding box center [20, 201] width 7 height 7
click at [24, 333] on div "Pen" at bounding box center [29, 400] width 10 height 6
click at [19, 111] on div at bounding box center [20, 109] width 7 height 7
click at [133, 333] on icon at bounding box center [130, 399] width 9 height 9
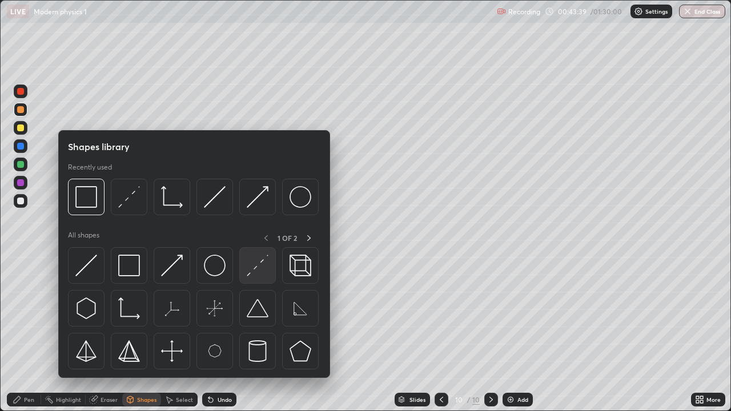
click at [254, 272] on img at bounding box center [258, 266] width 22 height 22
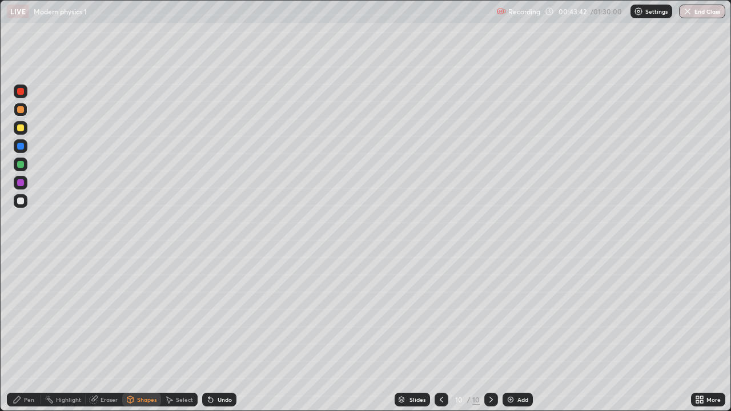
click at [24, 333] on div "Pen" at bounding box center [29, 400] width 10 height 6
click at [21, 201] on div at bounding box center [20, 201] width 7 height 7
click at [20, 107] on div at bounding box center [20, 109] width 7 height 7
click at [19, 128] on div at bounding box center [20, 127] width 7 height 7
click at [440, 333] on icon at bounding box center [441, 399] width 9 height 9
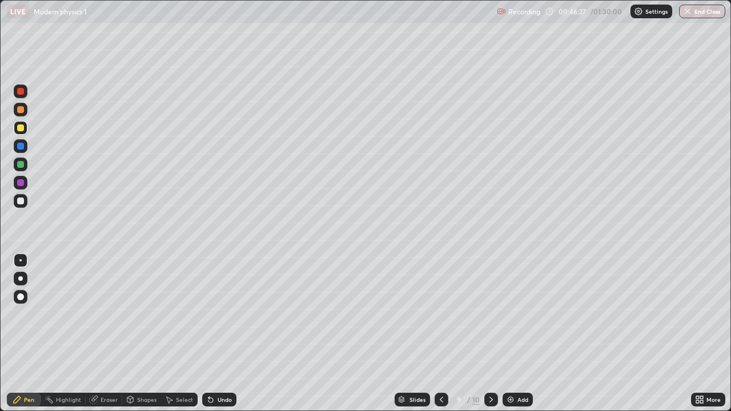
click at [440, 333] on icon at bounding box center [441, 400] width 3 height 6
click at [440, 333] on icon at bounding box center [441, 399] width 9 height 9
click at [487, 333] on icon at bounding box center [491, 399] width 9 height 9
click at [491, 333] on icon at bounding box center [491, 399] width 9 height 9
click at [488, 333] on div at bounding box center [491, 400] width 14 height 14
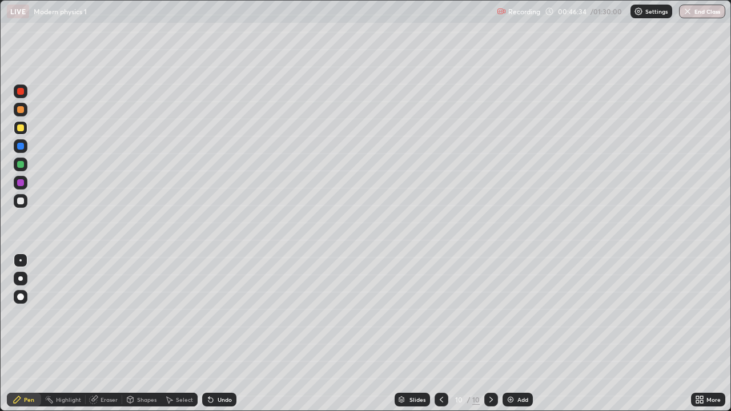
click at [491, 333] on icon at bounding box center [491, 399] width 9 height 9
click at [491, 333] on icon at bounding box center [490, 400] width 3 height 6
click at [21, 200] on div at bounding box center [20, 201] width 7 height 7
click at [490, 333] on icon at bounding box center [491, 399] width 9 height 9
click at [511, 333] on img at bounding box center [510, 399] width 9 height 9
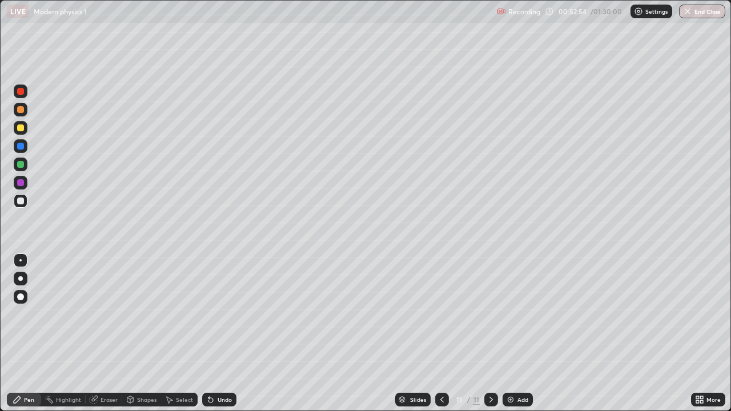
click at [133, 333] on icon at bounding box center [130, 399] width 9 height 9
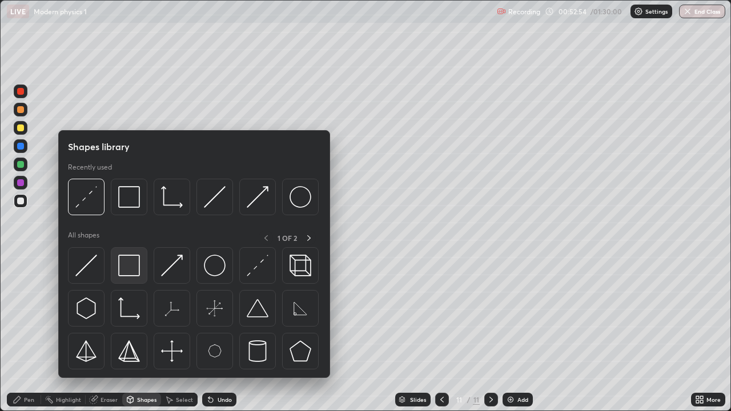
click at [130, 261] on img at bounding box center [129, 266] width 22 height 22
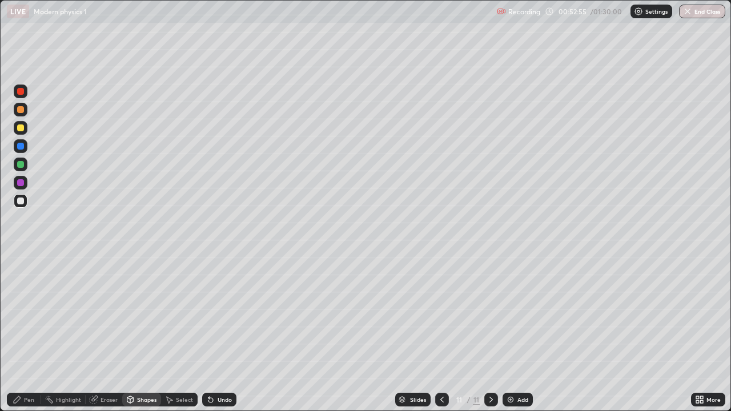
click at [21, 165] on div at bounding box center [20, 164] width 7 height 7
click at [18, 111] on div at bounding box center [20, 109] width 7 height 7
click at [25, 333] on div "Pen" at bounding box center [29, 400] width 10 height 6
click at [21, 127] on div at bounding box center [20, 127] width 7 height 7
click at [140, 333] on div "Shapes" at bounding box center [146, 400] width 19 height 6
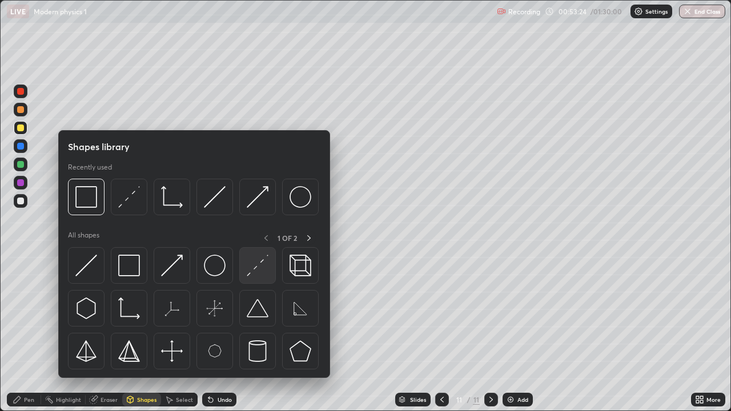
click at [245, 267] on div at bounding box center [257, 265] width 37 height 37
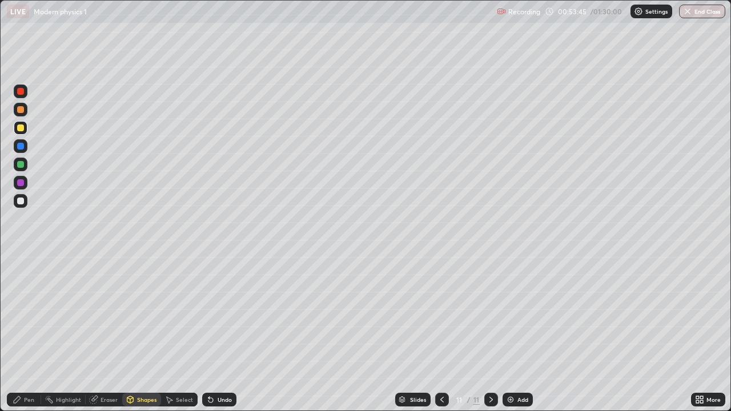
click at [144, 333] on div "Shapes" at bounding box center [146, 400] width 19 height 6
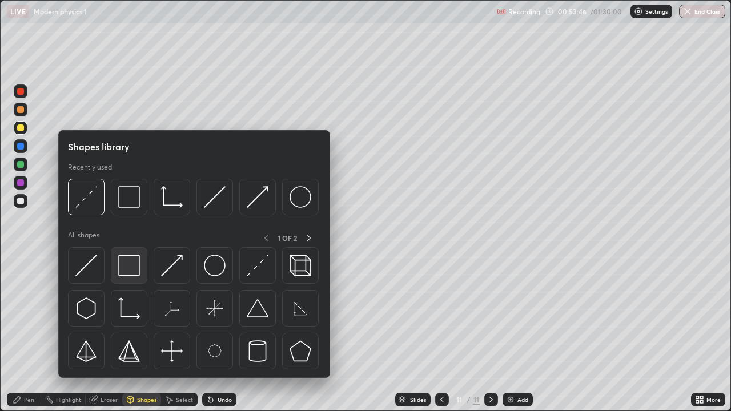
click at [134, 263] on img at bounding box center [129, 266] width 22 height 22
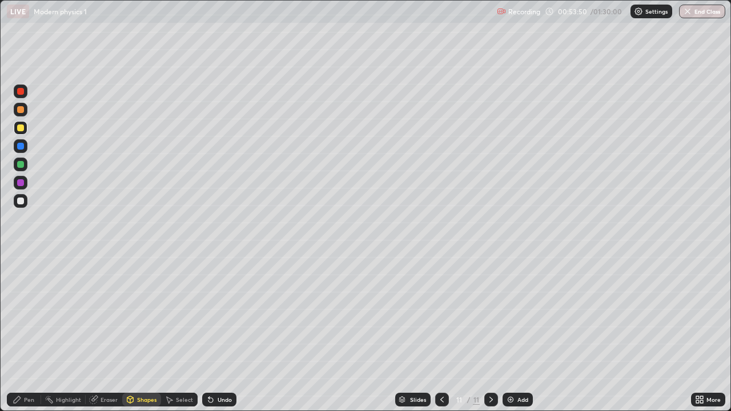
click at [139, 333] on div "Shapes" at bounding box center [146, 400] width 19 height 6
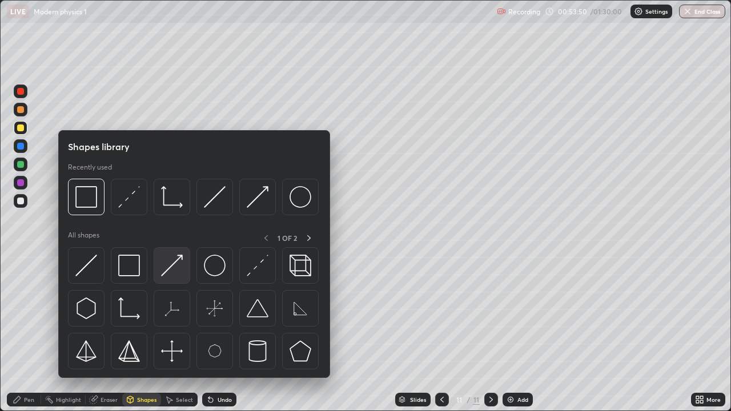
click at [175, 266] on img at bounding box center [172, 266] width 22 height 22
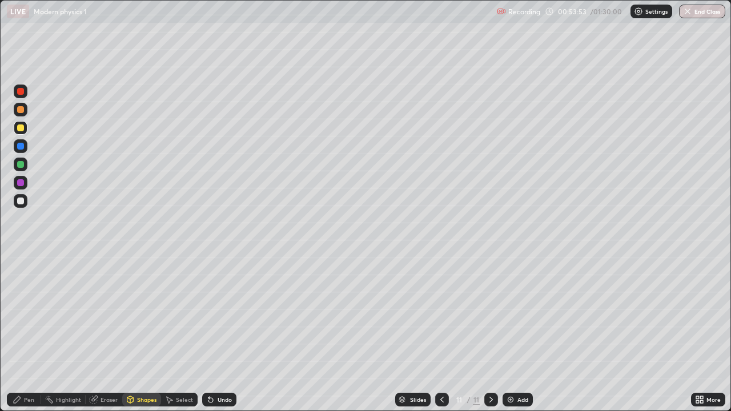
click at [26, 333] on div "Pen" at bounding box center [29, 400] width 10 height 6
click at [25, 198] on div at bounding box center [21, 201] width 14 height 14
click at [23, 111] on div at bounding box center [20, 109] width 7 height 7
click at [213, 333] on icon at bounding box center [210, 399] width 9 height 9
click at [218, 333] on div "Undo" at bounding box center [219, 400] width 34 height 14
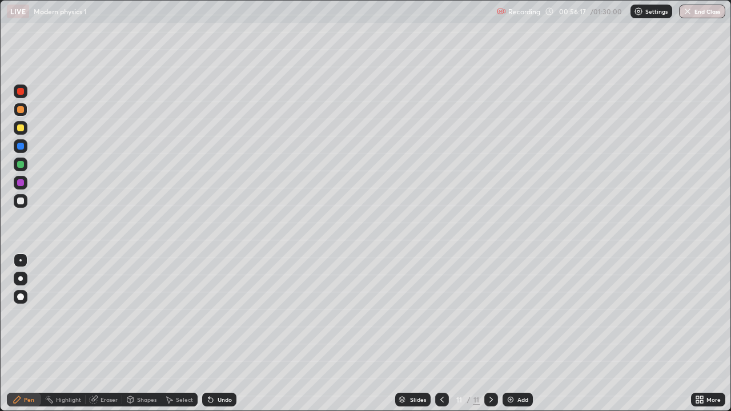
click at [22, 130] on div at bounding box center [20, 127] width 7 height 7
click at [491, 333] on icon at bounding box center [491, 399] width 9 height 9
click at [510, 333] on img at bounding box center [510, 399] width 9 height 9
click at [24, 333] on div "Pen" at bounding box center [24, 400] width 34 height 14
click at [21, 112] on div at bounding box center [20, 109] width 7 height 7
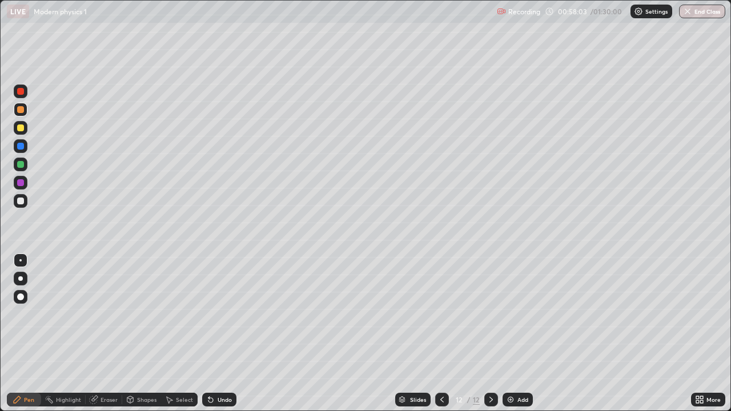
click at [19, 165] on div at bounding box center [20, 164] width 7 height 7
click at [208, 333] on icon at bounding box center [208, 397] width 1 height 1
click at [137, 333] on div "Shapes" at bounding box center [146, 400] width 19 height 6
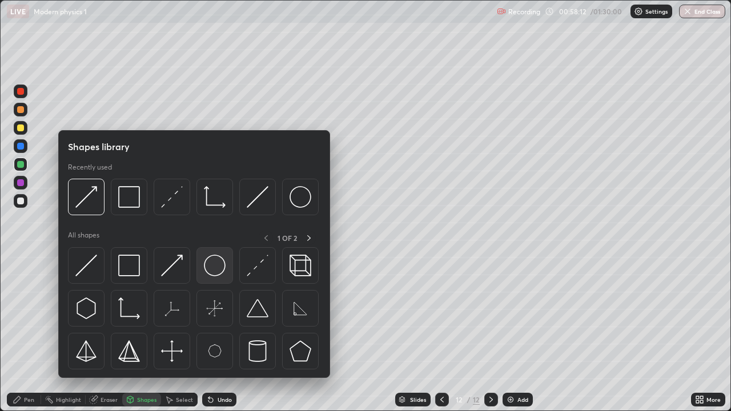
click at [216, 268] on img at bounding box center [215, 266] width 22 height 22
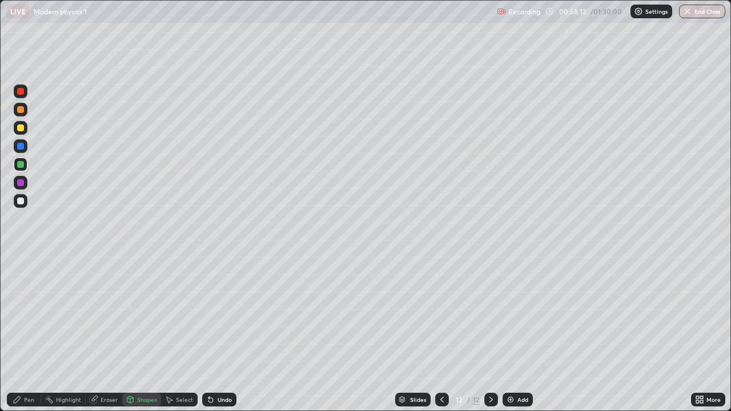
click at [18, 201] on div at bounding box center [20, 201] width 7 height 7
click at [176, 333] on div "Select" at bounding box center [184, 400] width 17 height 6
click at [148, 280] on div "0 ° Undo Copy Duplicate Duplicate to new slide Delete" at bounding box center [366, 206] width 730 height 410
click at [19, 333] on div "Pen" at bounding box center [24, 400] width 34 height 14
click at [21, 112] on div at bounding box center [20, 109] width 7 height 7
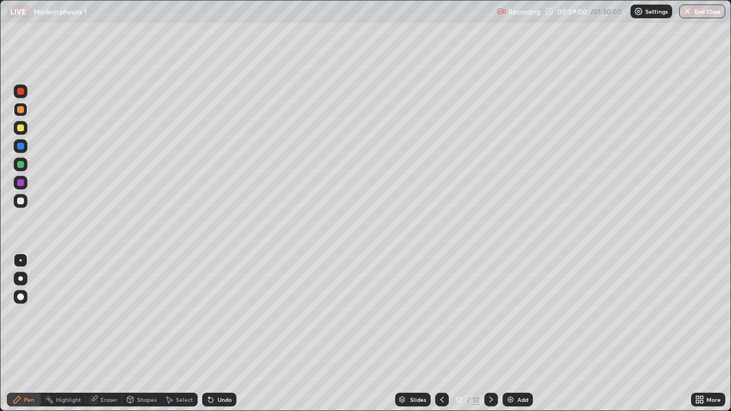
click at [0, 41] on div "Setting up your live class" at bounding box center [365, 205] width 731 height 411
click at [219, 333] on div "Undo" at bounding box center [225, 400] width 14 height 6
click at [220, 333] on div "Undo" at bounding box center [225, 400] width 14 height 6
click at [110, 333] on div "Eraser" at bounding box center [109, 400] width 17 height 6
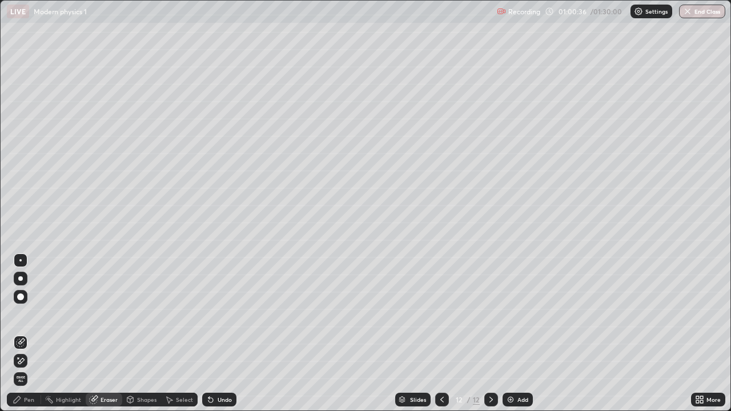
click at [29, 333] on div "Pen" at bounding box center [24, 400] width 34 height 14
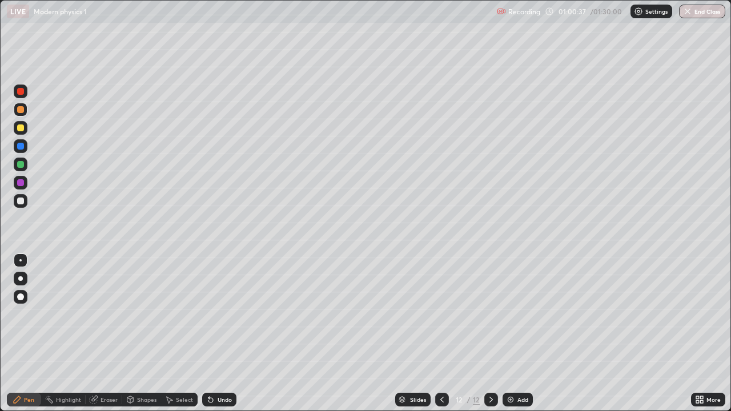
click at [21, 163] on div at bounding box center [20, 164] width 7 height 7
click at [21, 111] on div at bounding box center [20, 109] width 7 height 7
click at [20, 129] on div at bounding box center [20, 127] width 7 height 7
click at [214, 333] on div "Undo" at bounding box center [219, 400] width 34 height 14
click at [215, 333] on div "Undo" at bounding box center [219, 400] width 34 height 14
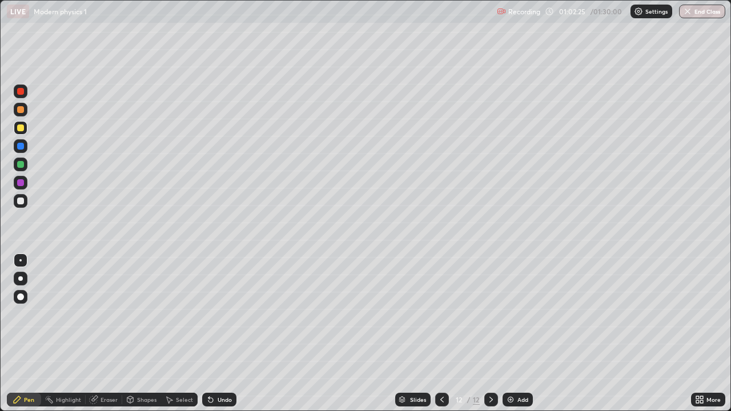
click at [209, 333] on icon at bounding box center [210, 400] width 5 height 5
click at [215, 333] on div "Undo" at bounding box center [219, 400] width 34 height 14
click at [635, 333] on div "Slides 12 / 12 Add" at bounding box center [463, 399] width 455 height 23
click at [18, 147] on div at bounding box center [20, 146] width 7 height 7
click at [20, 127] on div at bounding box center [20, 127] width 7 height 7
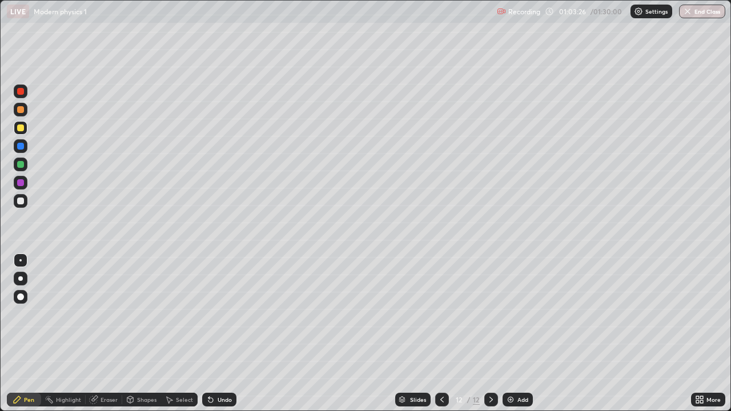
click at [97, 333] on icon at bounding box center [94, 399] width 6 height 6
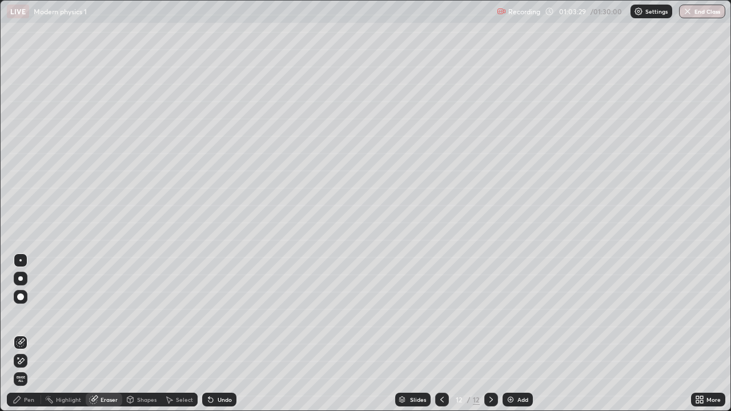
click at [22, 333] on div "Pen" at bounding box center [24, 400] width 34 height 14
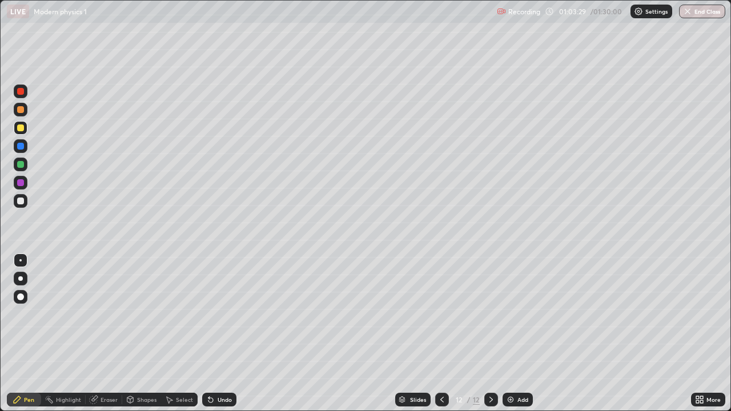
click at [23, 333] on div "Pen" at bounding box center [24, 400] width 34 height 14
click at [21, 202] on div at bounding box center [20, 201] width 7 height 7
click at [20, 111] on div at bounding box center [20, 109] width 7 height 7
click at [489, 333] on icon at bounding box center [491, 399] width 9 height 9
click at [506, 333] on img at bounding box center [510, 399] width 9 height 9
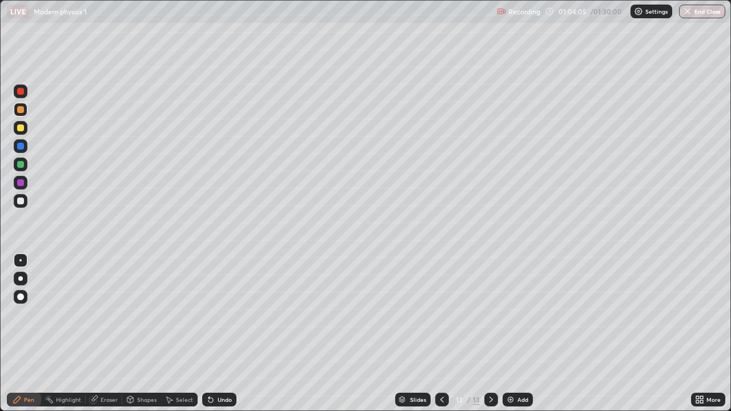
click at [218, 333] on div "Undo" at bounding box center [225, 400] width 14 height 6
click at [23, 166] on div at bounding box center [20, 164] width 7 height 7
click at [22, 108] on div at bounding box center [20, 109] width 7 height 7
click at [21, 128] on div at bounding box center [20, 127] width 7 height 7
click at [21, 201] on div at bounding box center [20, 201] width 7 height 7
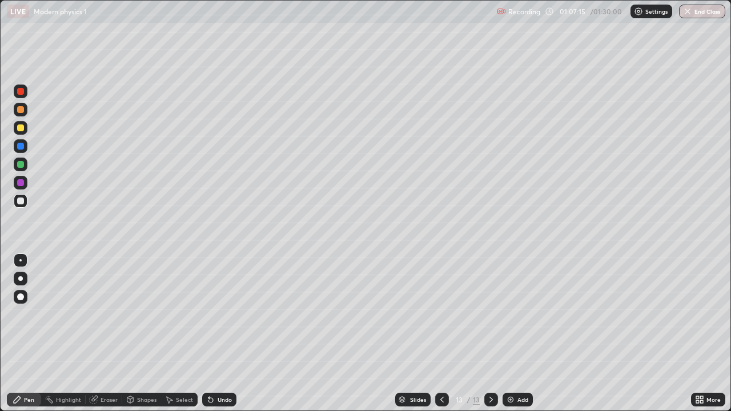
click at [19, 110] on div at bounding box center [20, 109] width 7 height 7
click at [177, 333] on div "Select" at bounding box center [184, 400] width 17 height 6
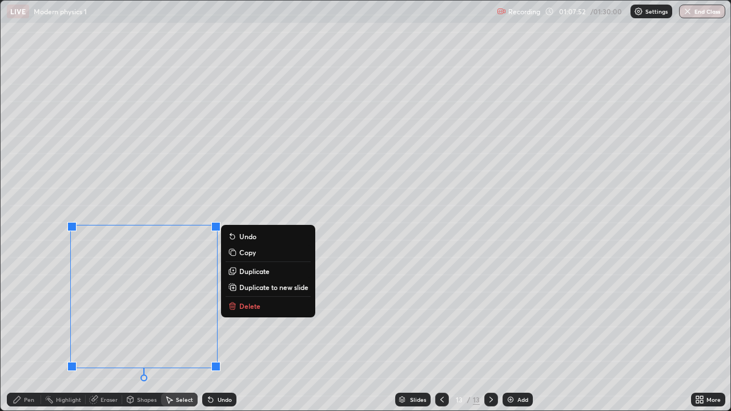
click at [242, 307] on p "Delete" at bounding box center [249, 306] width 21 height 9
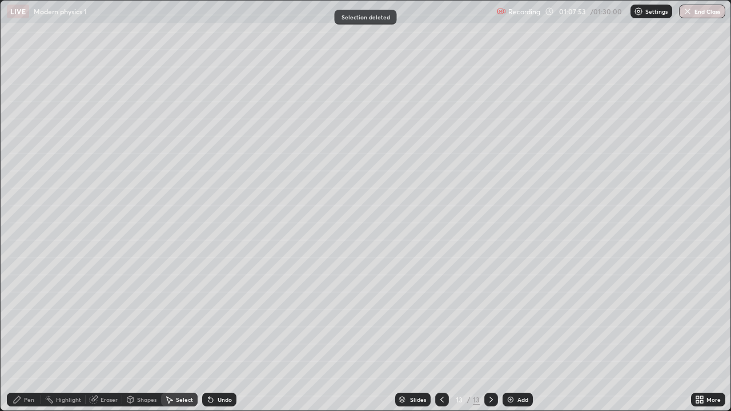
click at [25, 333] on div "Pen" at bounding box center [24, 400] width 34 height 14
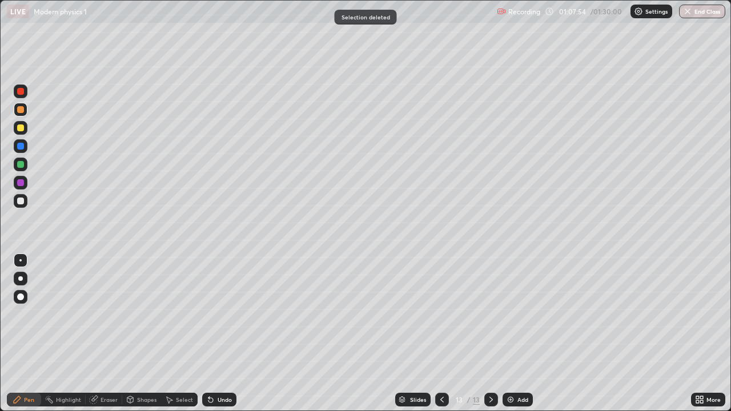
click at [21, 164] on div at bounding box center [20, 164] width 7 height 7
click at [18, 111] on div at bounding box center [20, 109] width 7 height 7
click at [214, 333] on div "Undo" at bounding box center [219, 400] width 34 height 14
click at [25, 333] on div "Pen" at bounding box center [29, 400] width 10 height 6
click at [21, 164] on div at bounding box center [20, 164] width 7 height 7
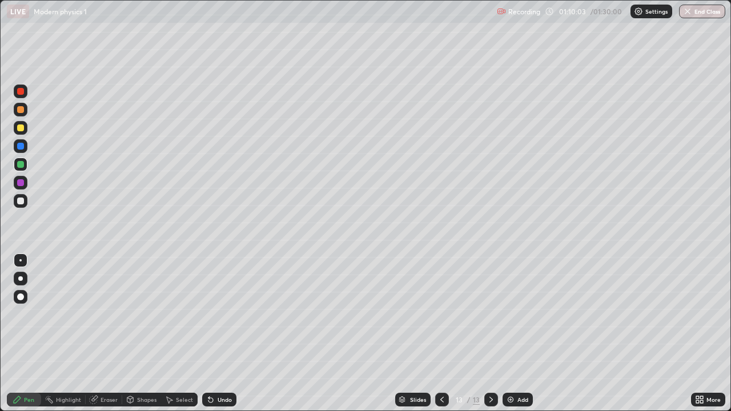
click at [438, 333] on div at bounding box center [442, 400] width 14 height 14
click at [489, 333] on icon at bounding box center [491, 399] width 9 height 9
click at [492, 333] on icon at bounding box center [491, 399] width 9 height 9
click at [510, 333] on img at bounding box center [510, 399] width 9 height 9
click at [21, 110] on div at bounding box center [20, 109] width 7 height 7
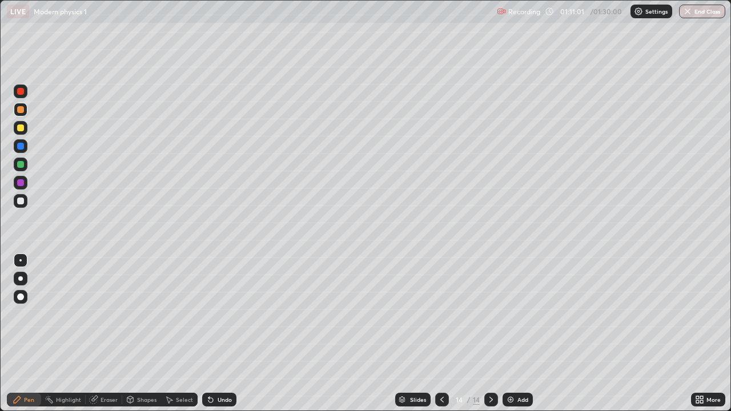
click at [22, 164] on div at bounding box center [20, 164] width 7 height 7
click at [21, 110] on div at bounding box center [20, 109] width 7 height 7
click at [22, 110] on div at bounding box center [20, 109] width 7 height 7
click at [220, 333] on div "Undo" at bounding box center [225, 400] width 14 height 6
click at [22, 200] on div at bounding box center [20, 201] width 7 height 7
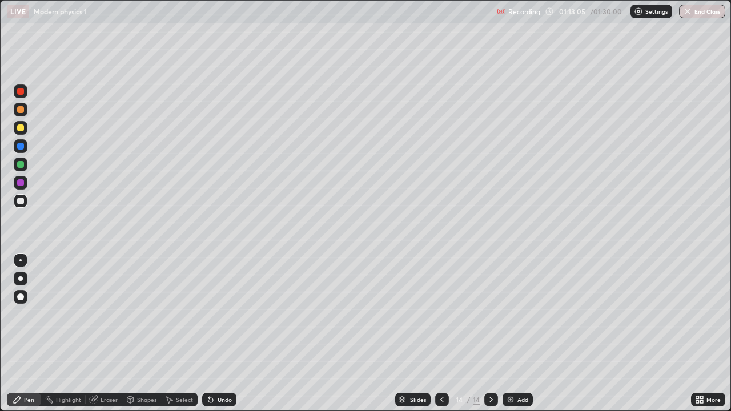
click at [20, 110] on div at bounding box center [20, 109] width 7 height 7
click at [440, 333] on icon at bounding box center [441, 399] width 9 height 9
click at [490, 333] on icon at bounding box center [491, 399] width 9 height 9
click at [21, 202] on div at bounding box center [20, 201] width 7 height 7
click at [135, 333] on div "Shapes" at bounding box center [141, 400] width 39 height 14
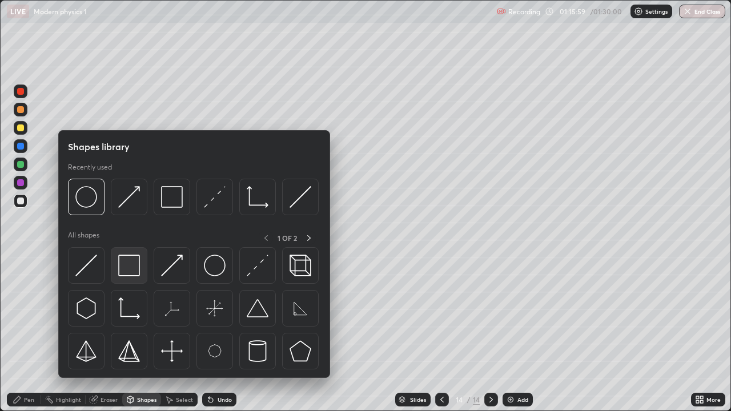
click at [130, 265] on img at bounding box center [129, 266] width 22 height 22
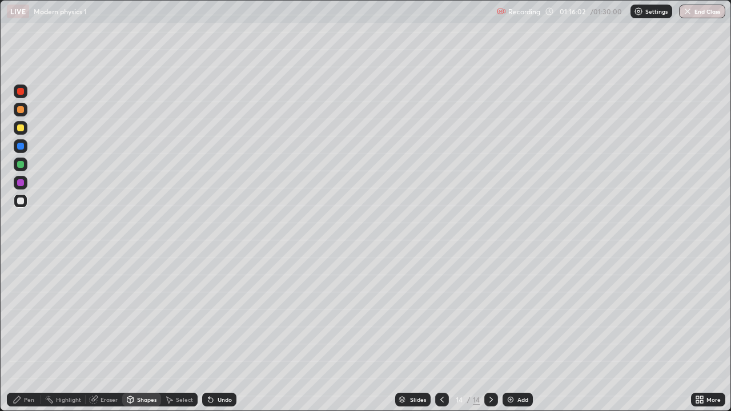
click at [33, 333] on div "Pen" at bounding box center [29, 400] width 10 height 6
click at [20, 128] on div at bounding box center [20, 127] width 7 height 7
click at [20, 163] on div at bounding box center [20, 164] width 7 height 7
click at [490, 333] on icon at bounding box center [491, 399] width 9 height 9
click at [509, 333] on img at bounding box center [510, 399] width 9 height 9
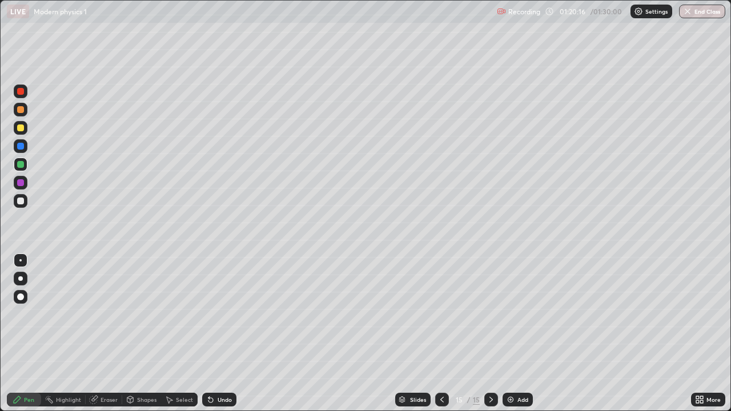
click at [34, 333] on div "Pen" at bounding box center [24, 400] width 34 height 14
click at [19, 124] on div at bounding box center [20, 127] width 7 height 7
click at [222, 333] on div "Undo" at bounding box center [225, 400] width 14 height 6
click at [19, 201] on div at bounding box center [20, 201] width 7 height 7
click at [692, 12] on img "button" at bounding box center [688, 11] width 9 height 9
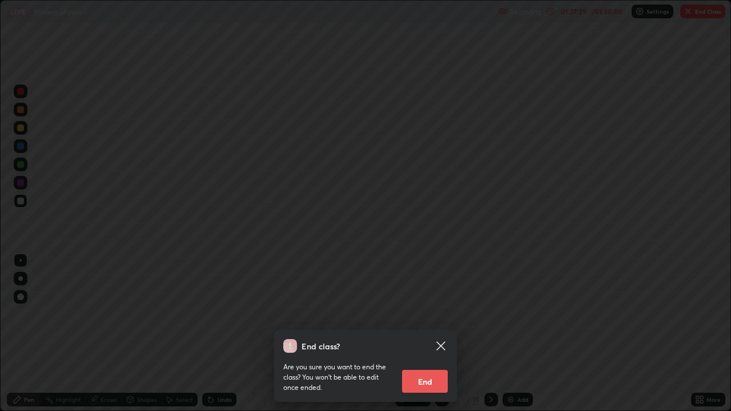
click at [429, 333] on button "End" at bounding box center [425, 381] width 46 height 23
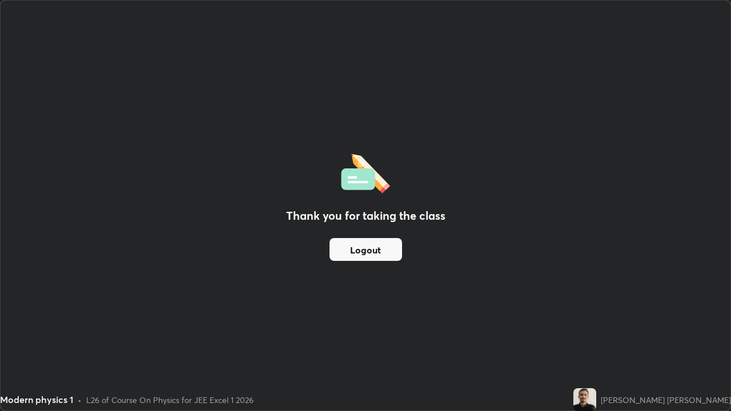
click at [367, 251] on button "Logout" at bounding box center [365, 249] width 73 height 23
click at [366, 252] on button "Logout" at bounding box center [365, 249] width 73 height 23
click at [364, 252] on button "Logout" at bounding box center [365, 249] width 73 height 23
